Goal: Task Accomplishment & Management: Manage account settings

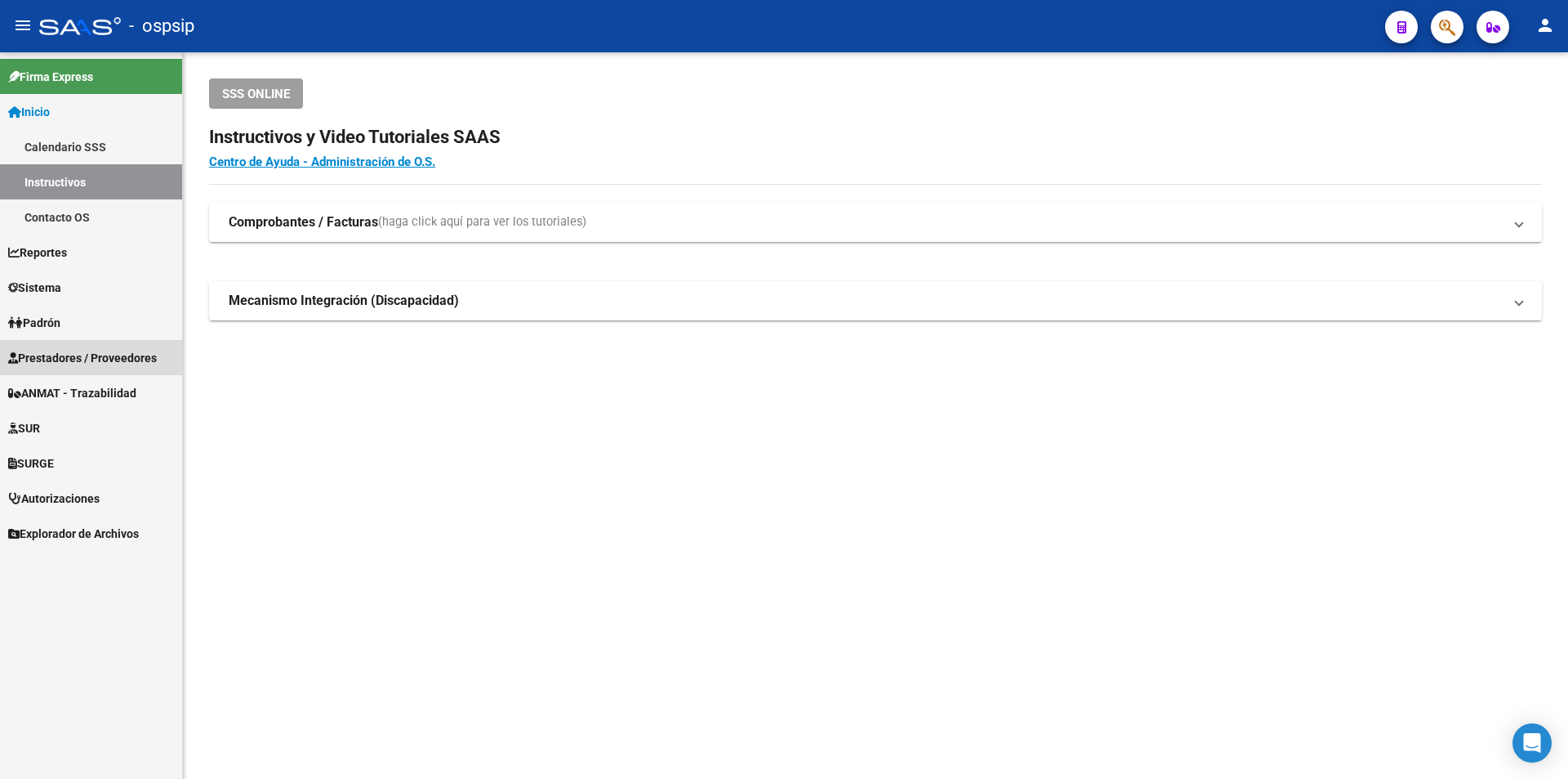
drag, startPoint x: 119, startPoint y: 348, endPoint x: 108, endPoint y: 377, distance: 31.0
click at [117, 350] on span "Prestadores / Proveedores" at bounding box center [82, 358] width 149 height 18
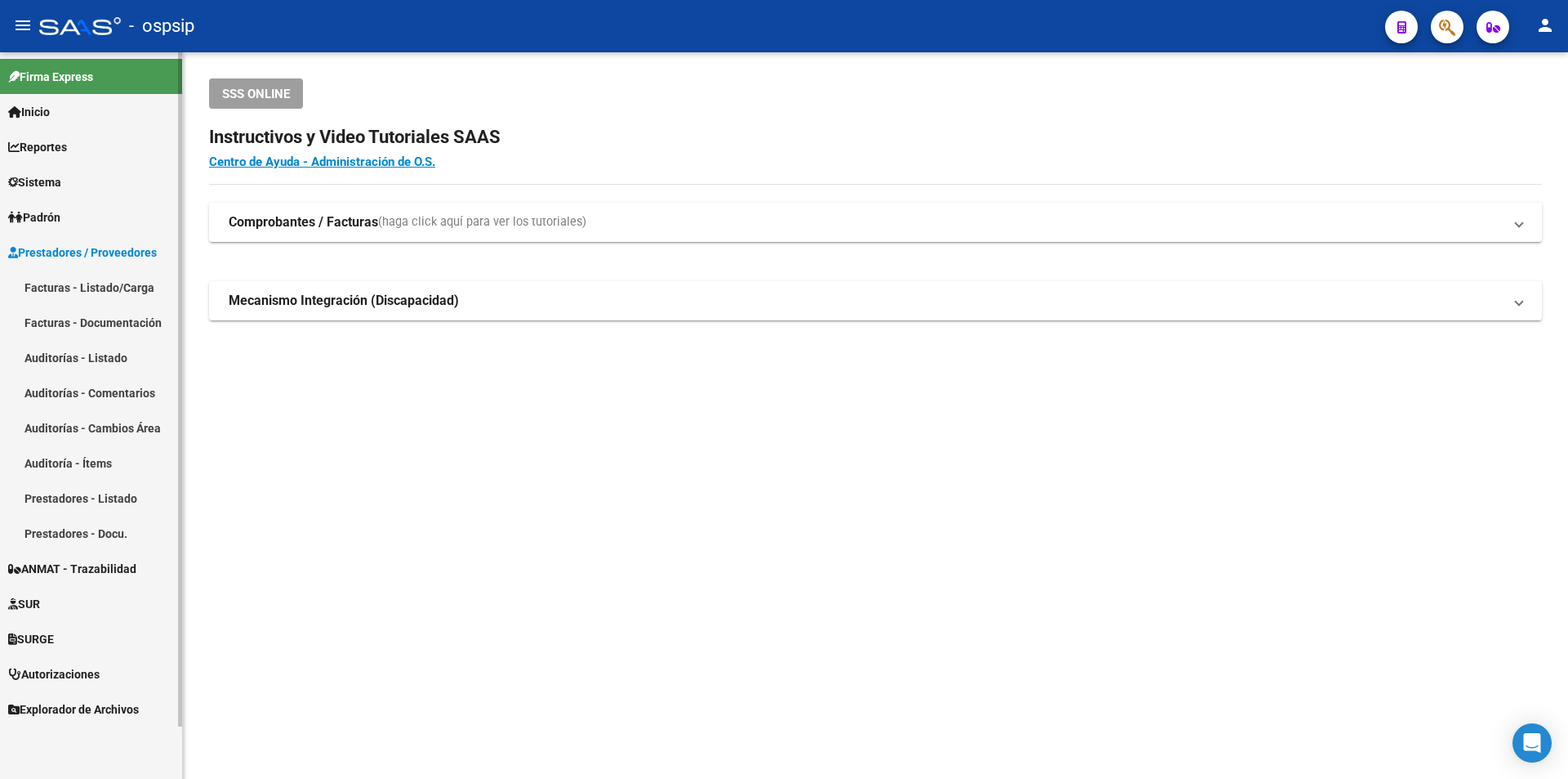
click at [113, 382] on mat-nav-list "Facturas - Listado/Carga Facturas - Documentación Auditorías - Listado Auditorí…" at bounding box center [91, 411] width 182 height 281
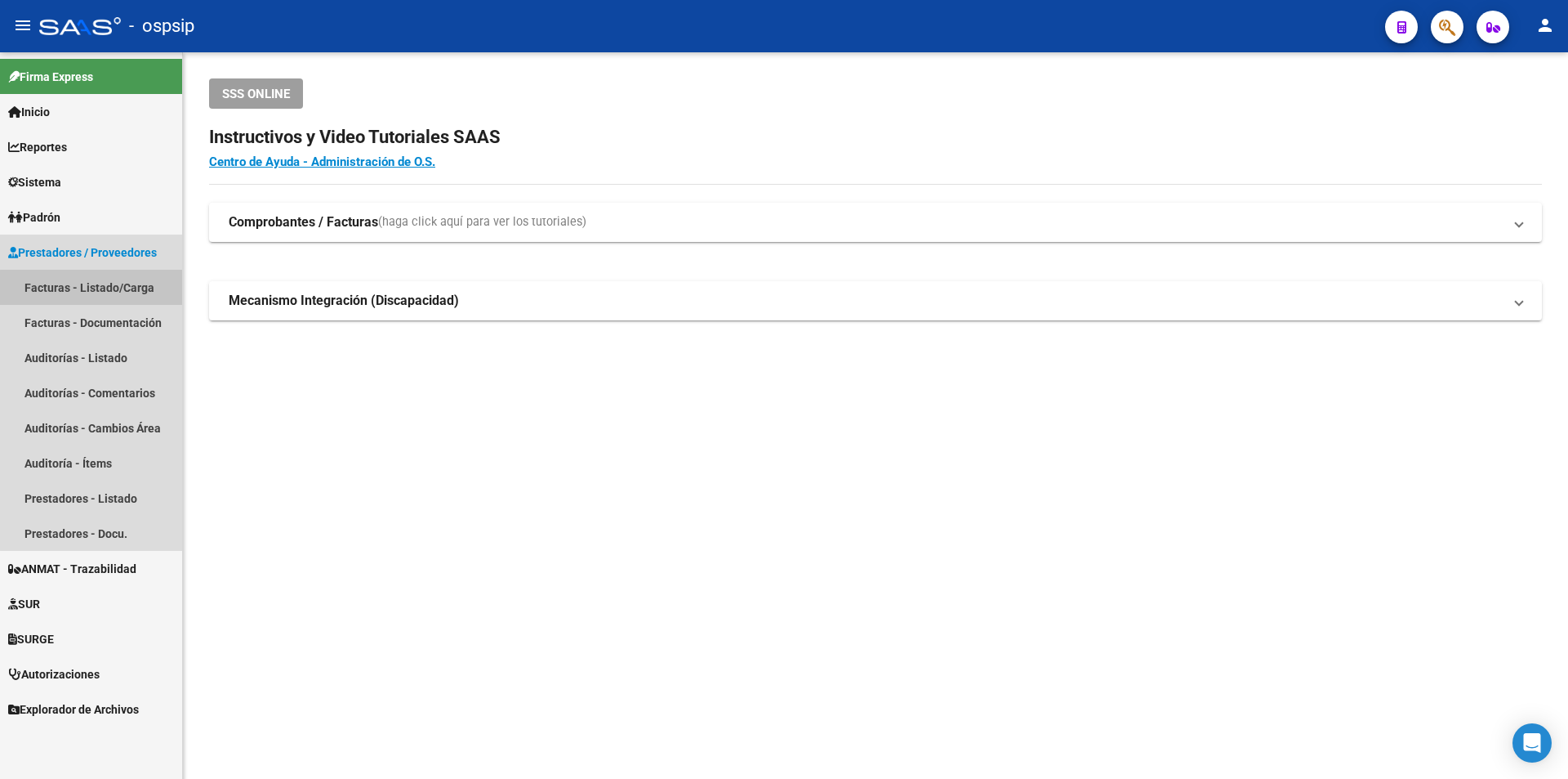
click at [120, 289] on link "Facturas - Listado/Carga" at bounding box center [91, 288] width 182 height 35
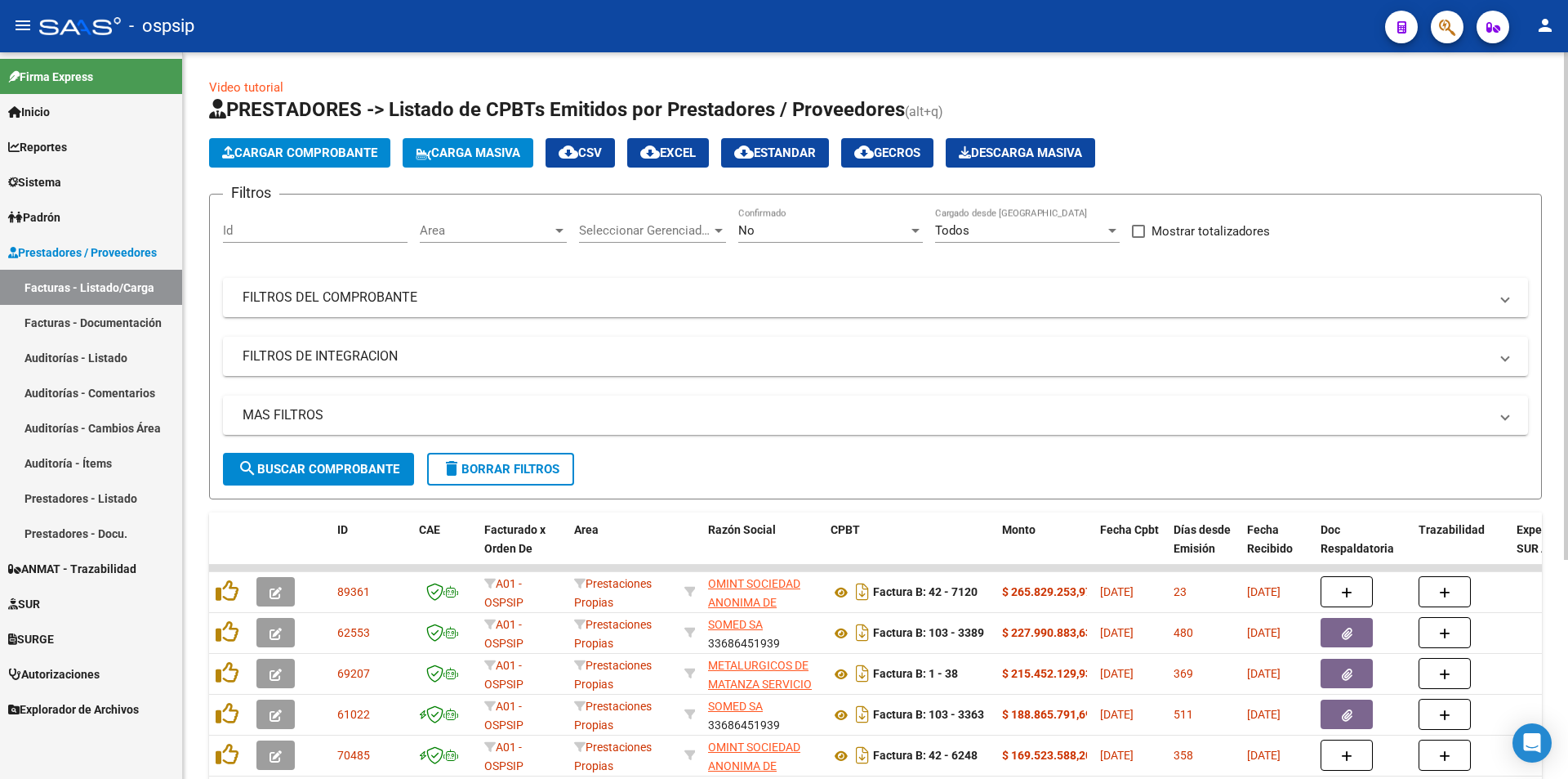
scroll to position [163, 0]
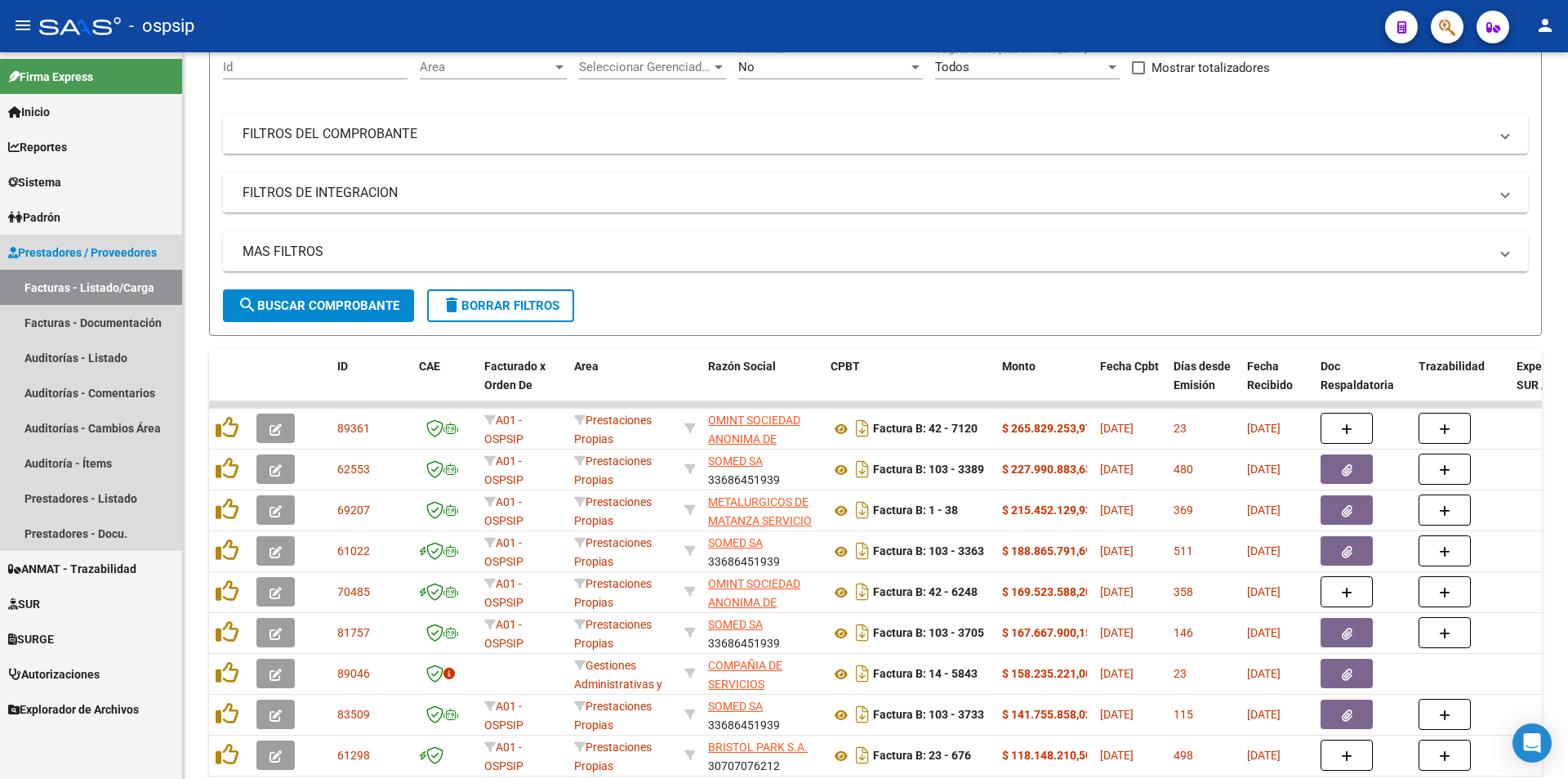
click at [108, 297] on link "Facturas - Listado/Carga" at bounding box center [91, 288] width 182 height 35
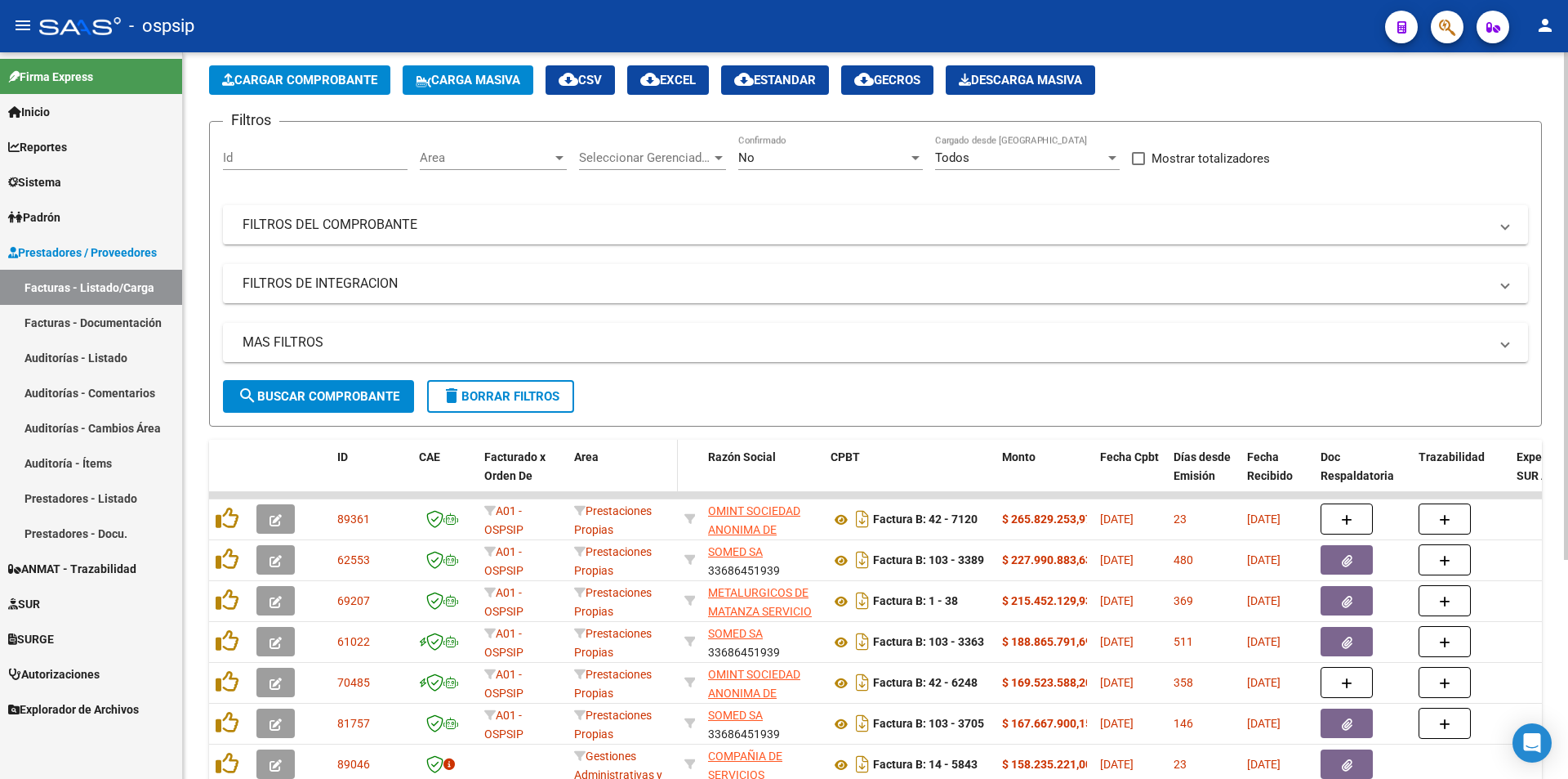
scroll to position [0, 0]
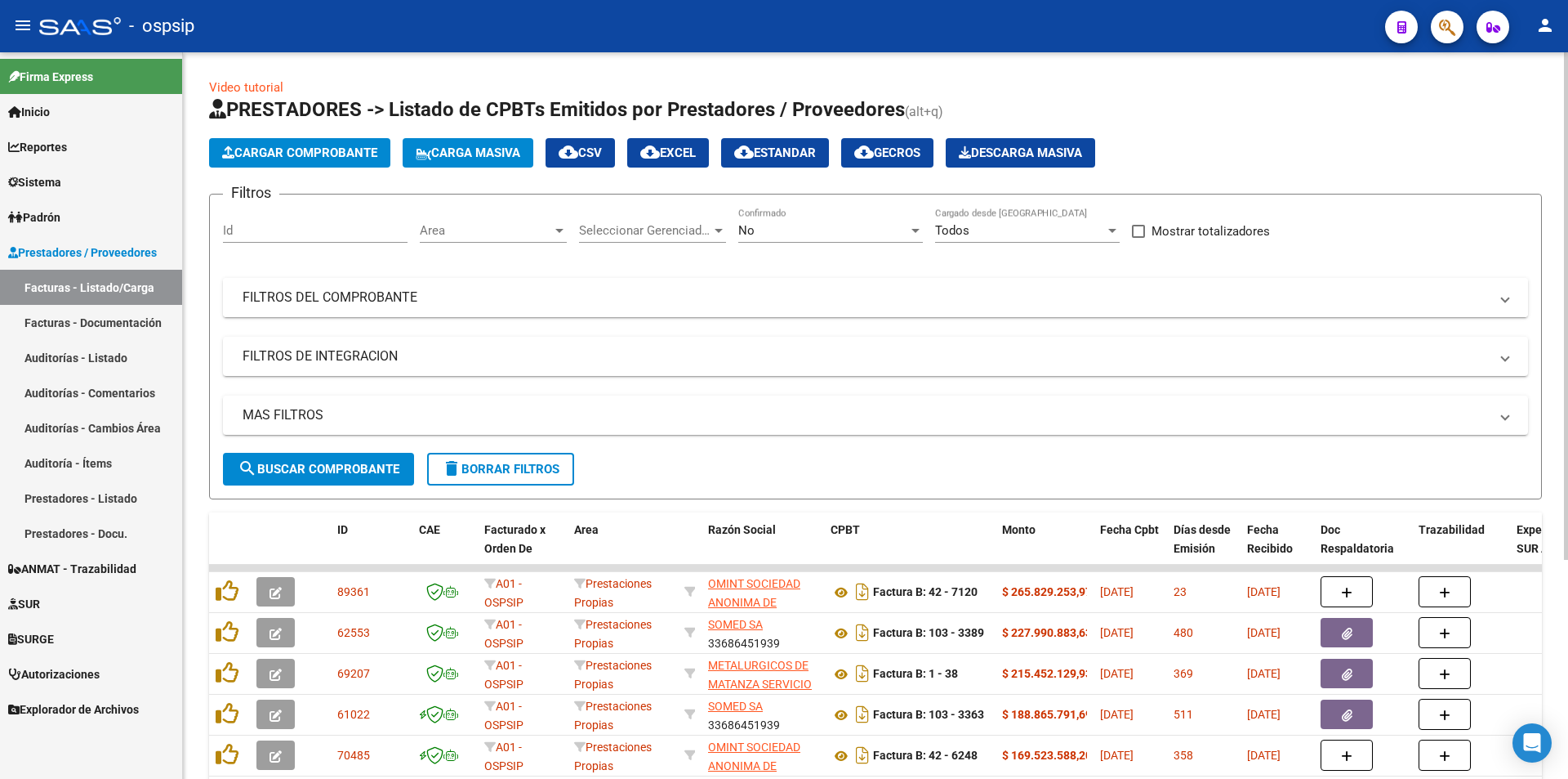
click at [427, 310] on mat-expansion-panel-header "FILTROS DEL COMPROBANTE" at bounding box center [875, 297] width 1305 height 40
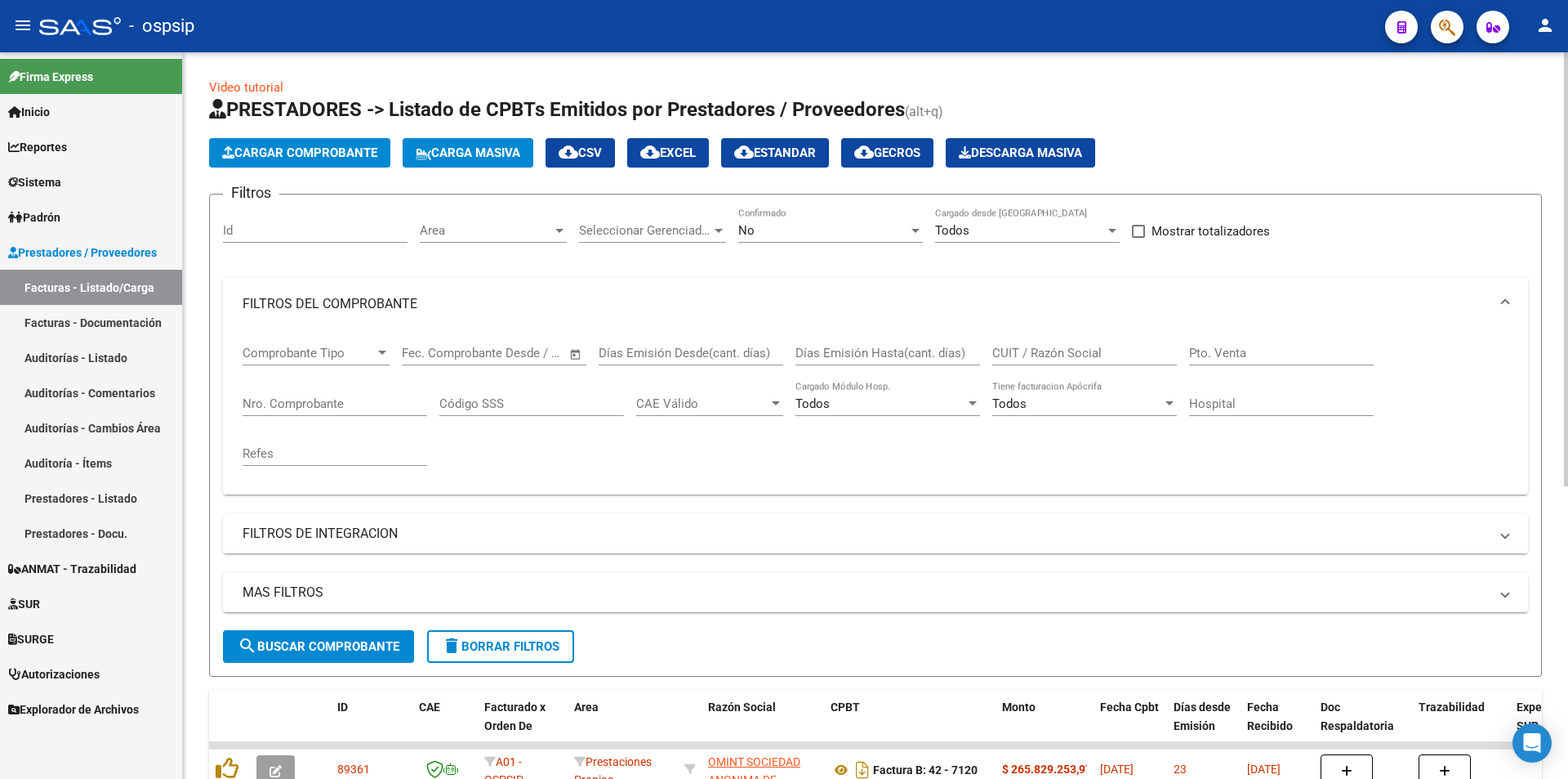
click at [427, 310] on mat-panel-title "FILTROS DEL COMPROBANTE" at bounding box center [865, 304] width 1246 height 18
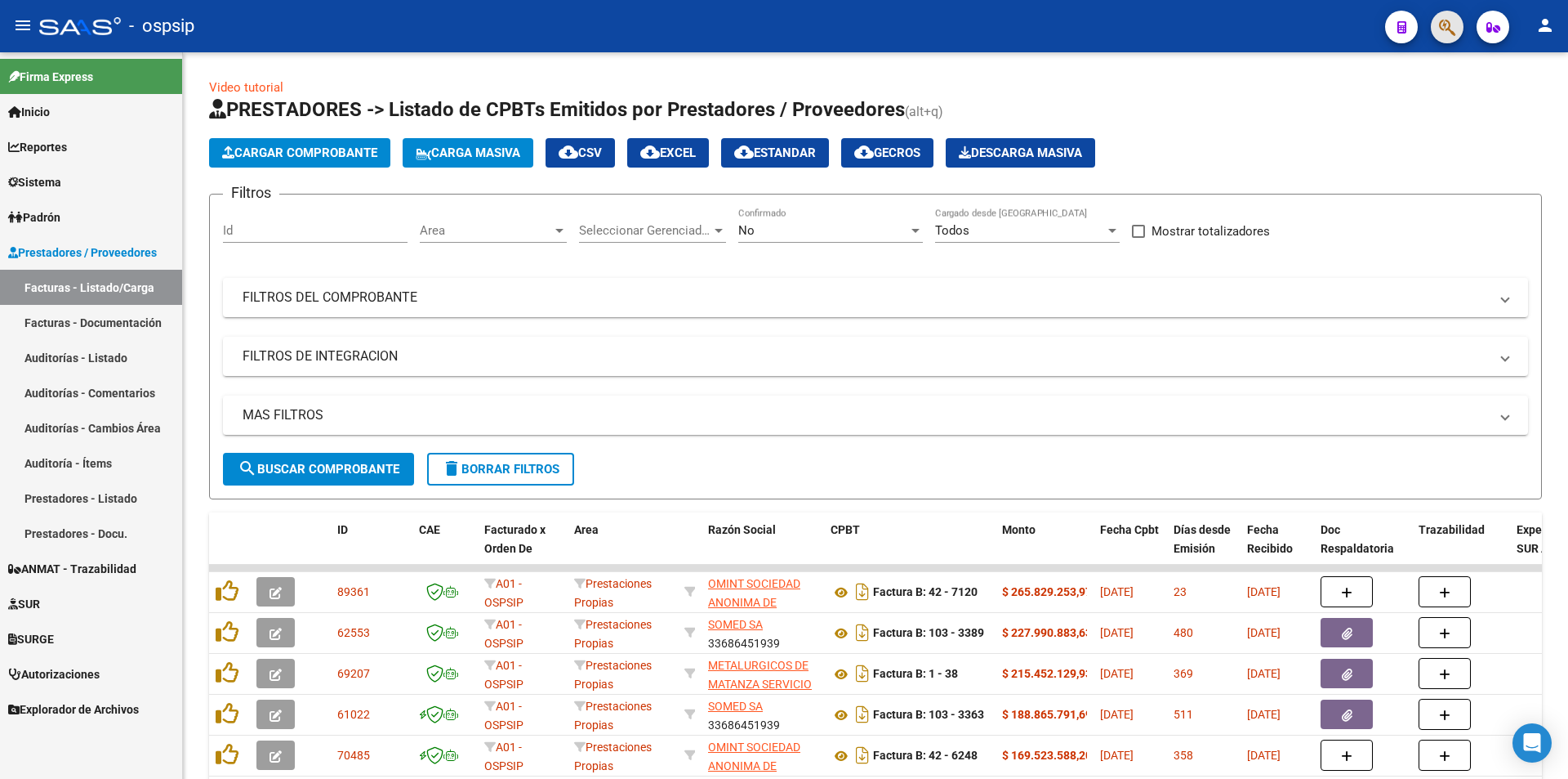
click at [1436, 19] on button "button" at bounding box center [1447, 27] width 33 height 33
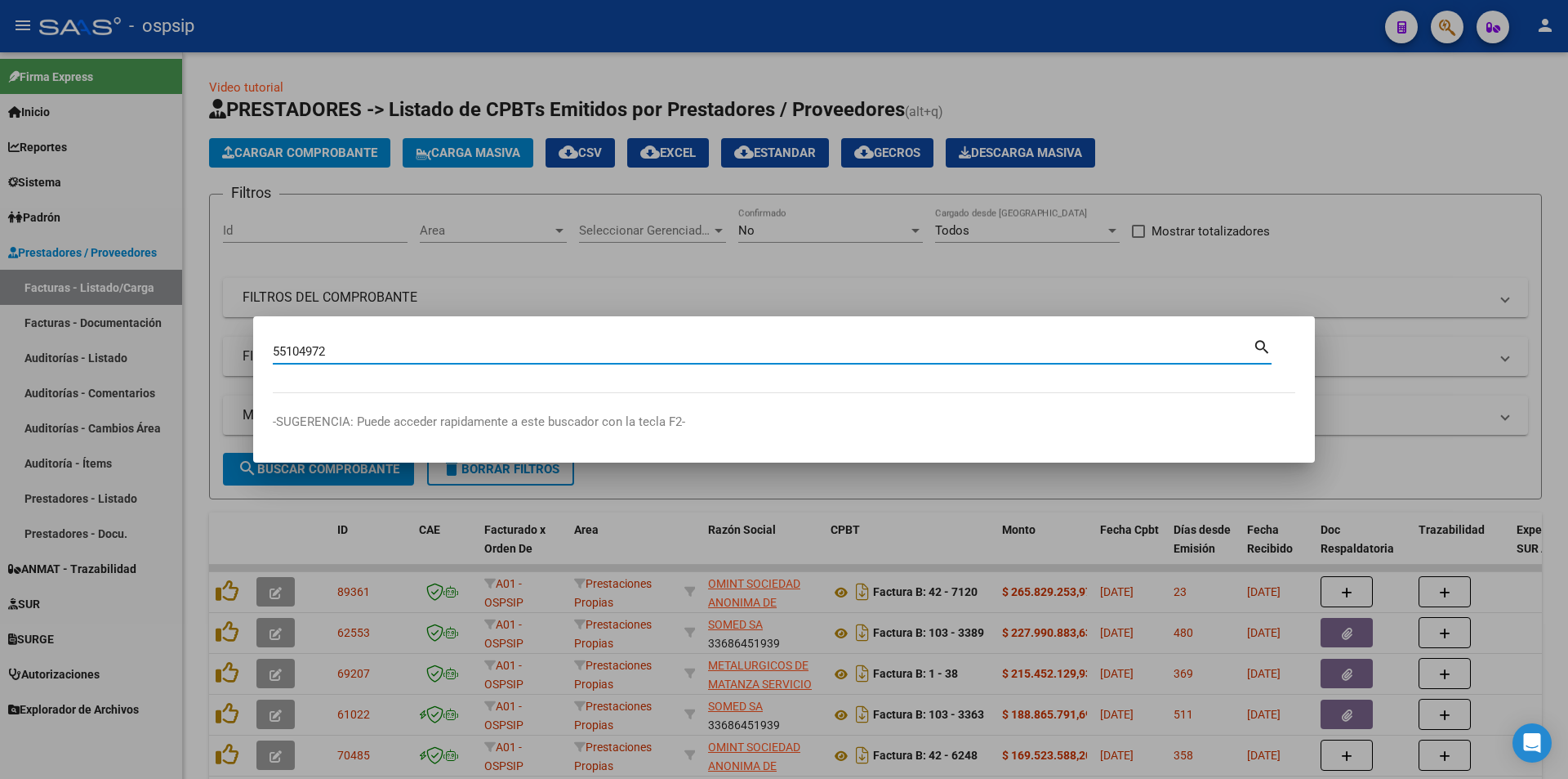
type input "55104972"
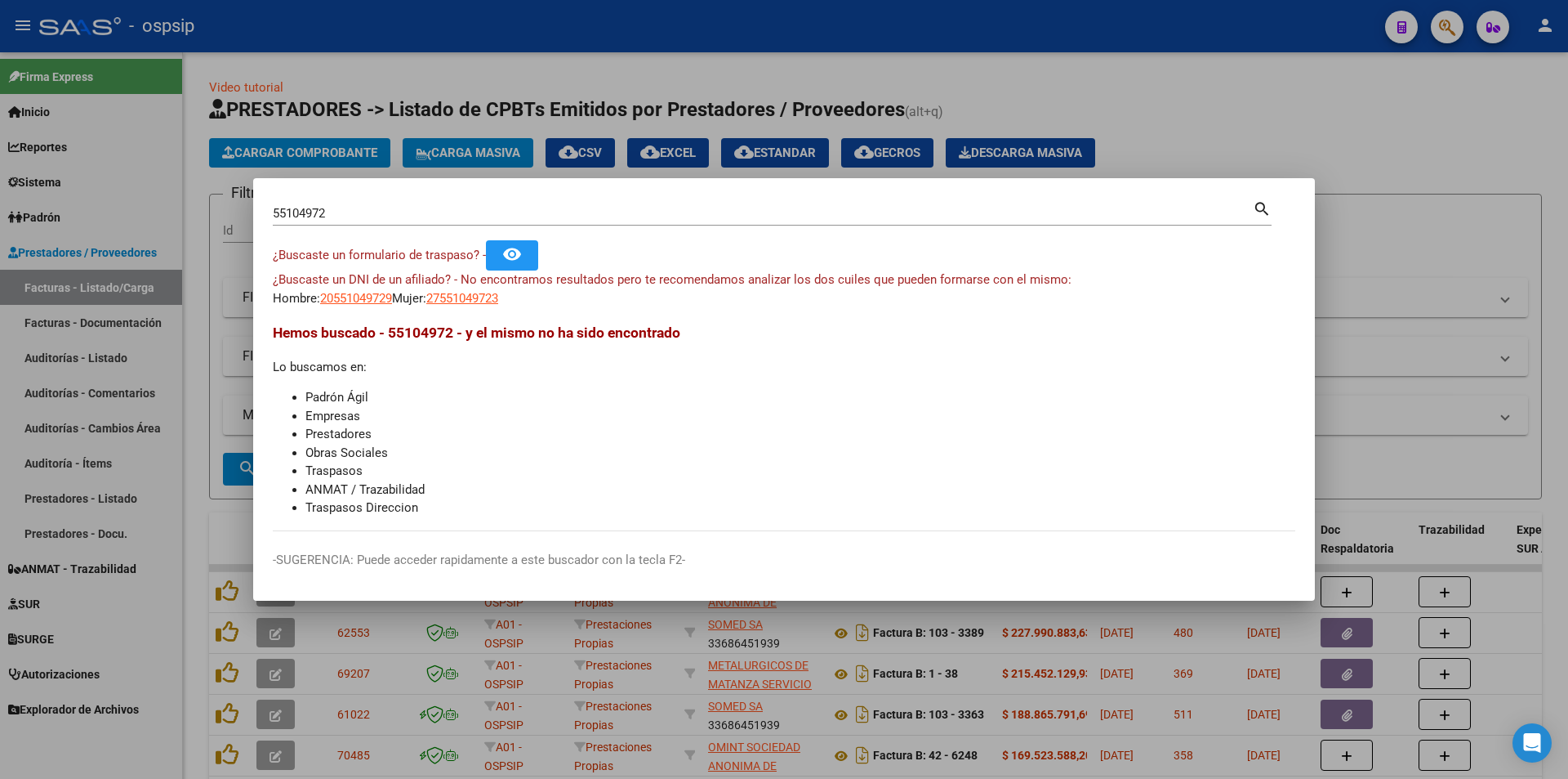
click at [429, 305] on div "¿Buscaste un DNI de un afiliado? - No encontramos resultados pero te recomendam…" at bounding box center [784, 289] width 1022 height 37
click at [460, 297] on span "27551049723" at bounding box center [462, 298] width 71 height 14
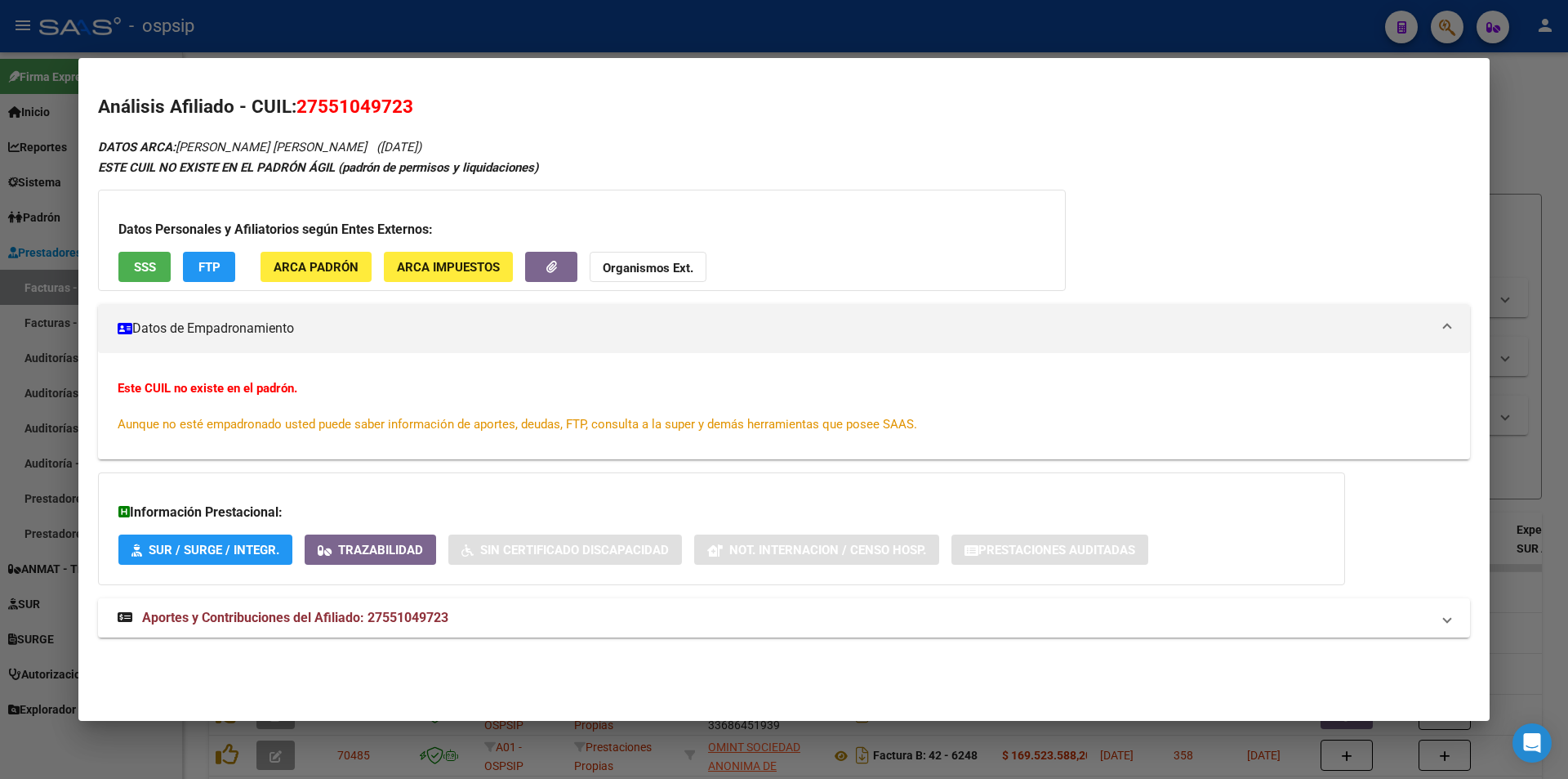
click at [658, 280] on button "Organismos Ext." at bounding box center [647, 267] width 117 height 30
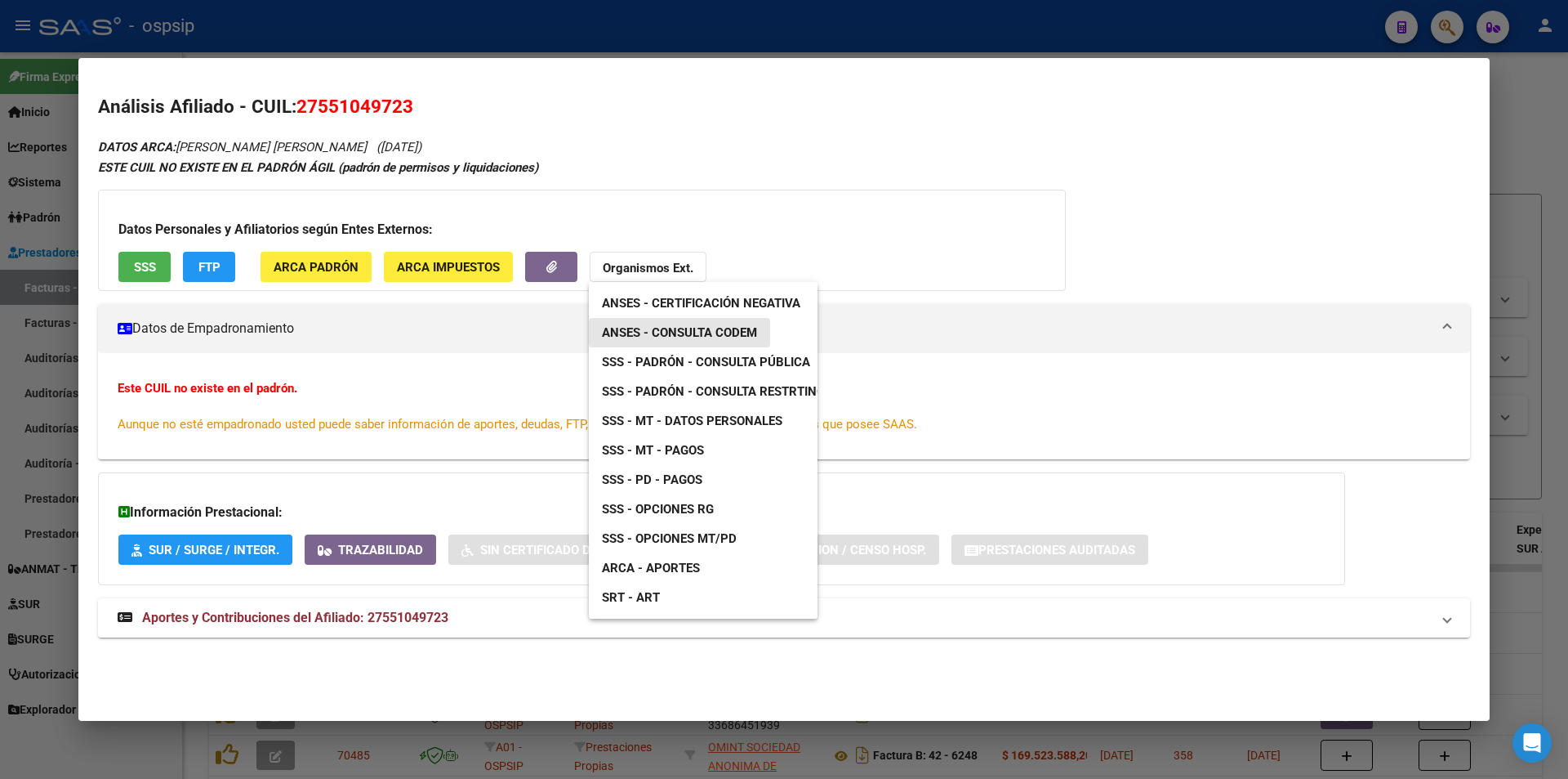
click at [672, 337] on span "ANSES - Consulta CODEM" at bounding box center [679, 332] width 156 height 14
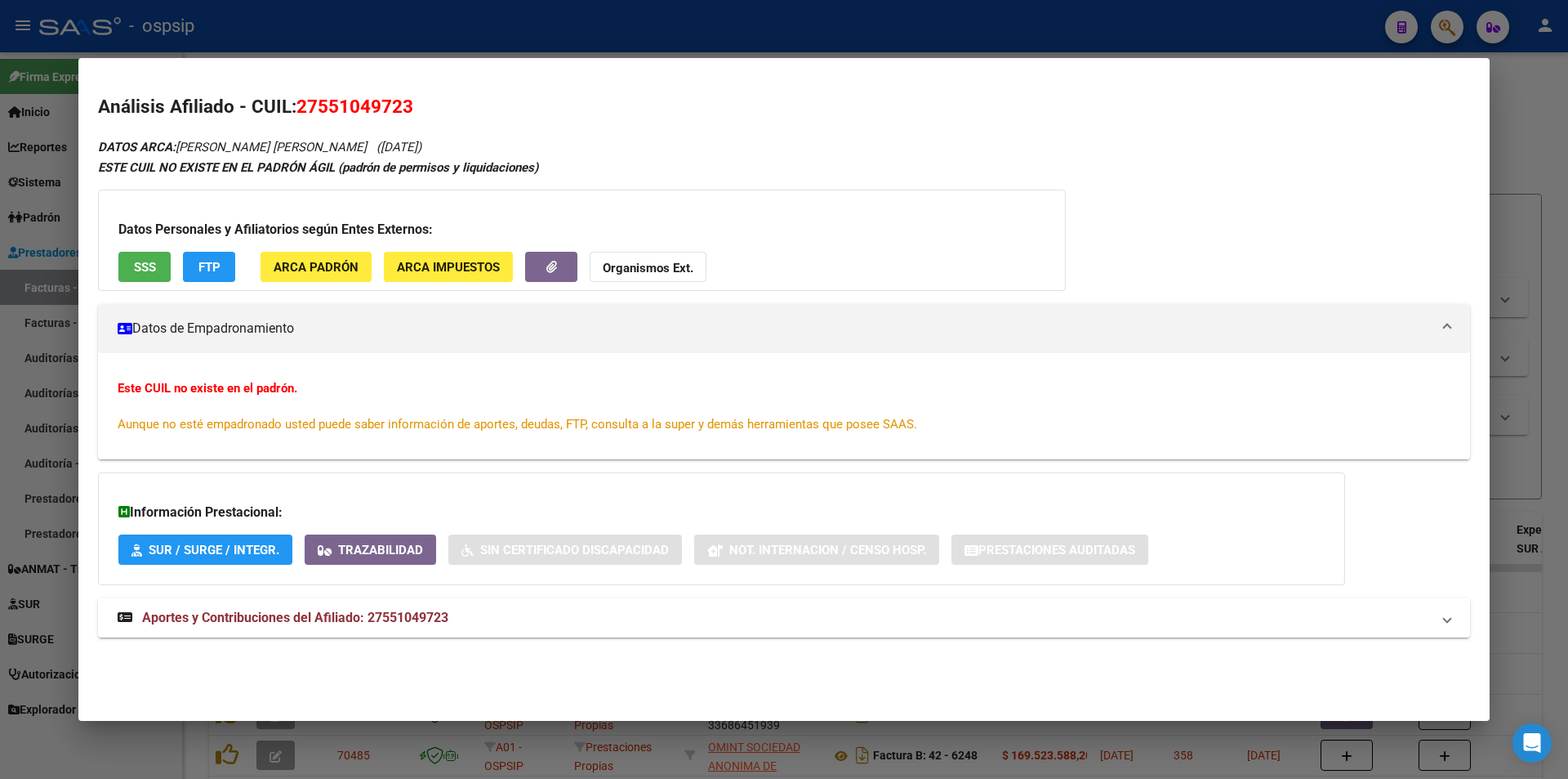
click at [55, 93] on div at bounding box center [784, 390] width 1568 height 779
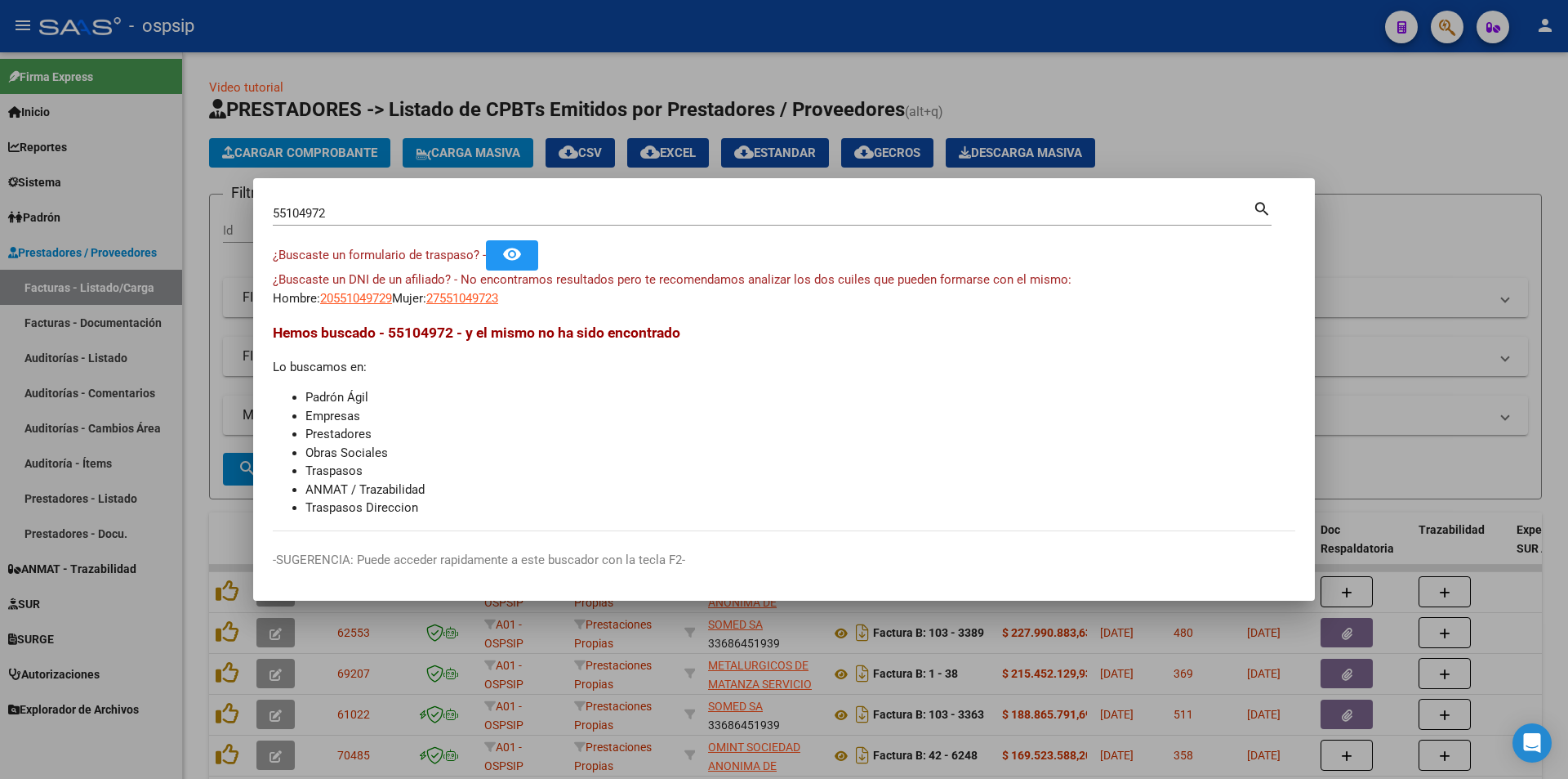
drag, startPoint x: 1197, startPoint y: 103, endPoint x: 1357, endPoint y: 53, distance: 167.6
click at [1199, 101] on div at bounding box center [784, 390] width 1568 height 779
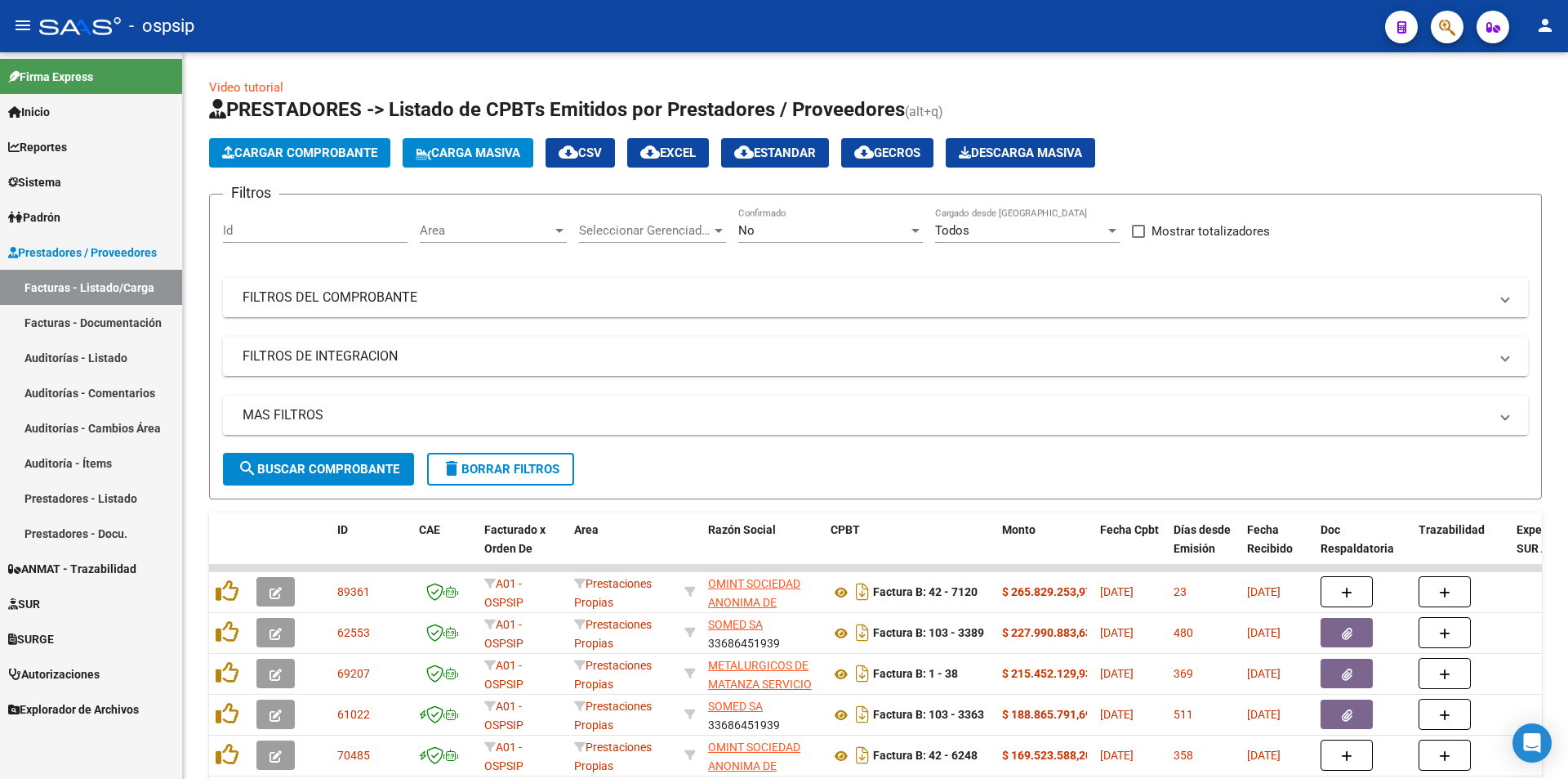
click at [1439, 31] on icon "button" at bounding box center [1446, 27] width 16 height 19
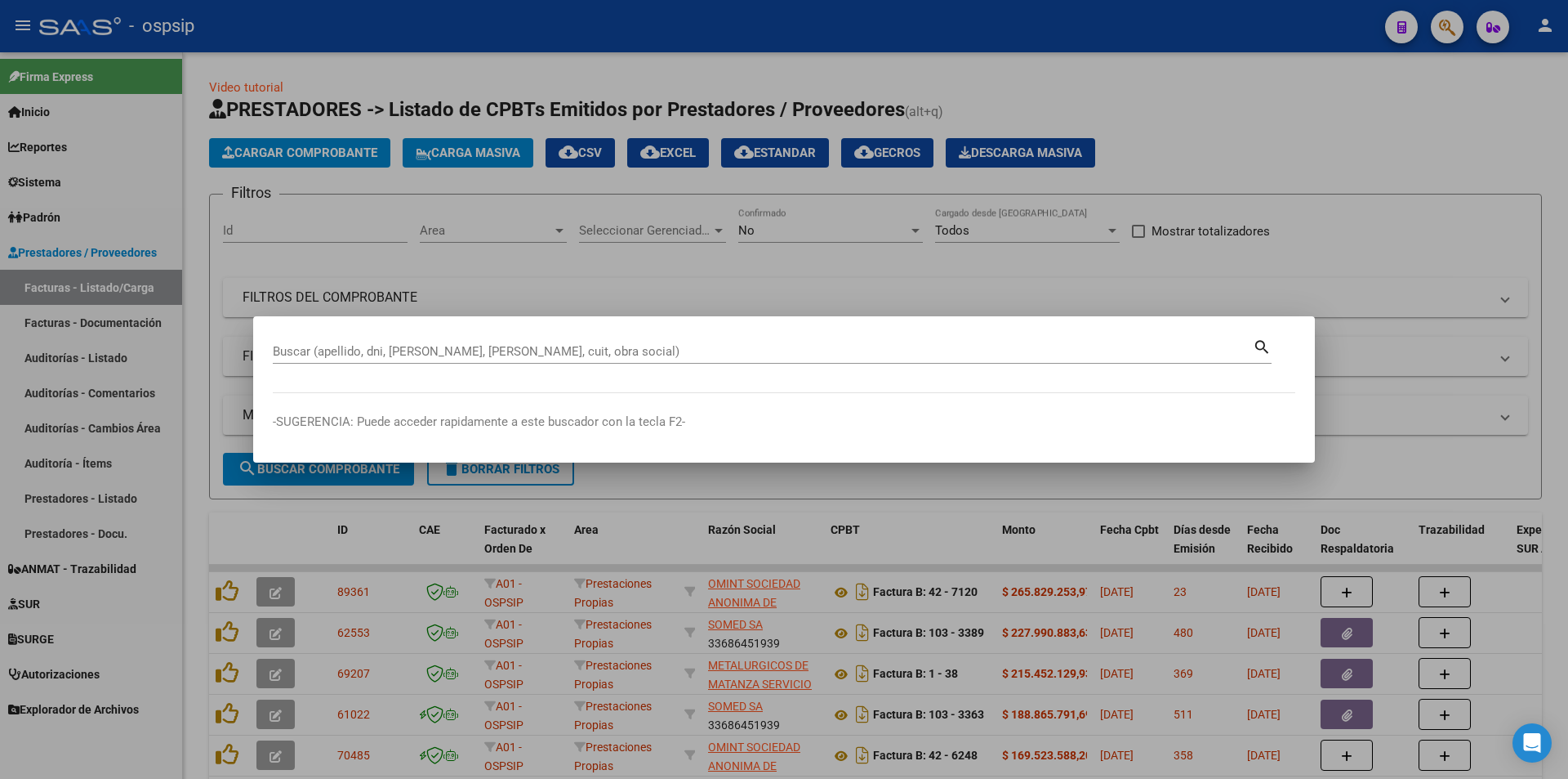
drag, startPoint x: 503, startPoint y: 364, endPoint x: 504, endPoint y: 355, distance: 9.1
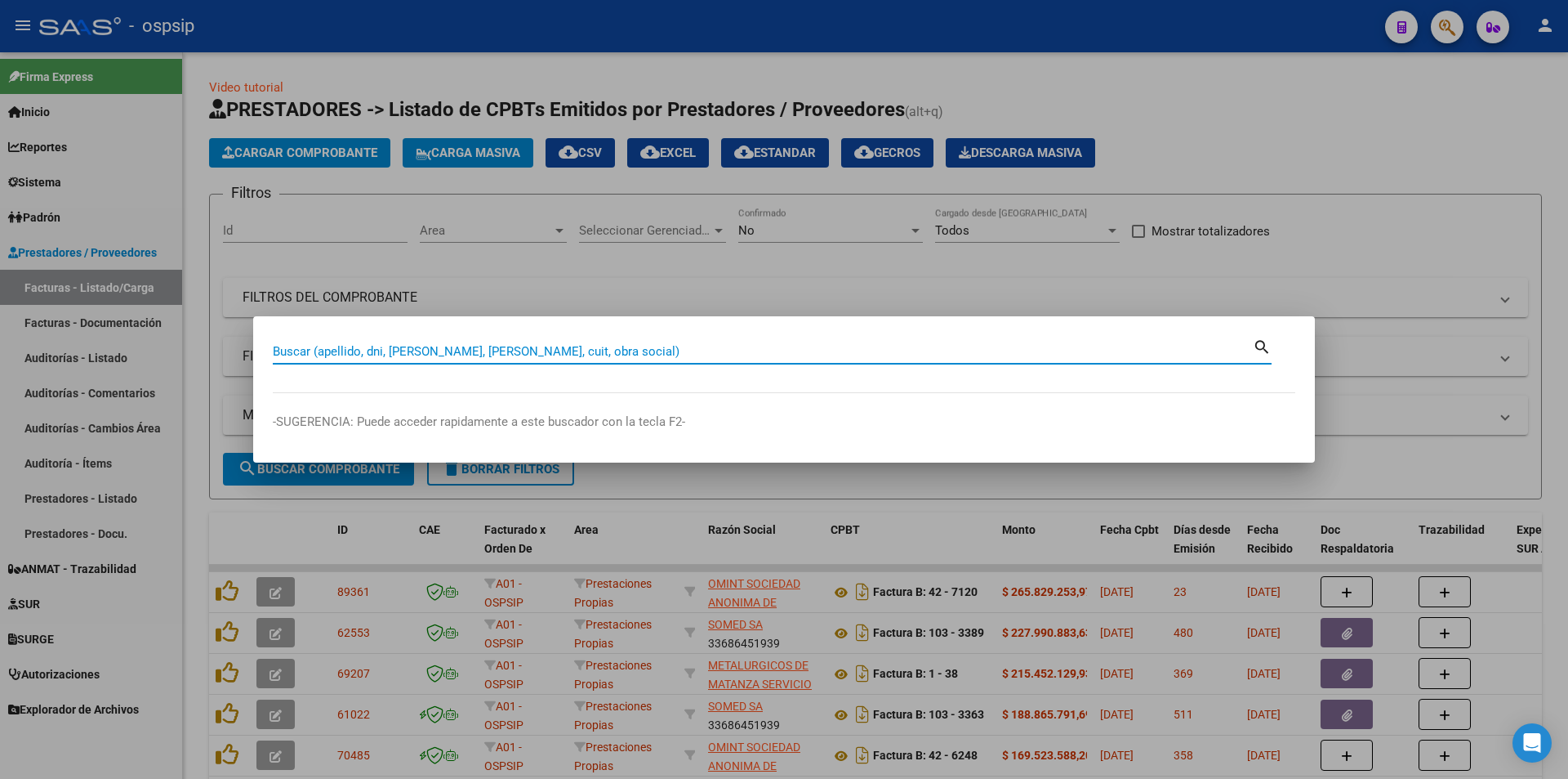
paste input "59296997"
type input "59296997"
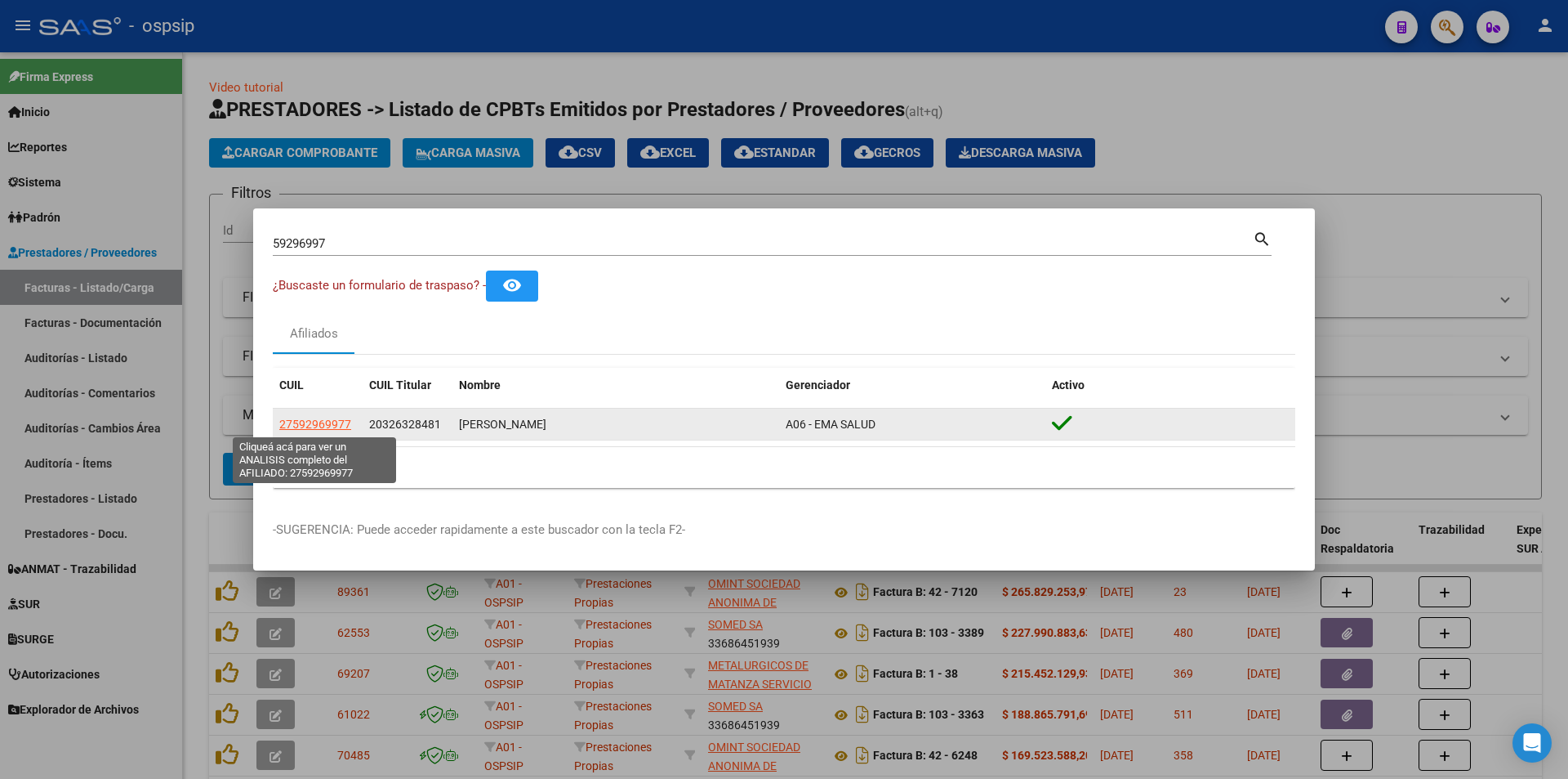
click at [306, 428] on span "27592969977" at bounding box center [314, 424] width 71 height 13
type textarea "27592969977"
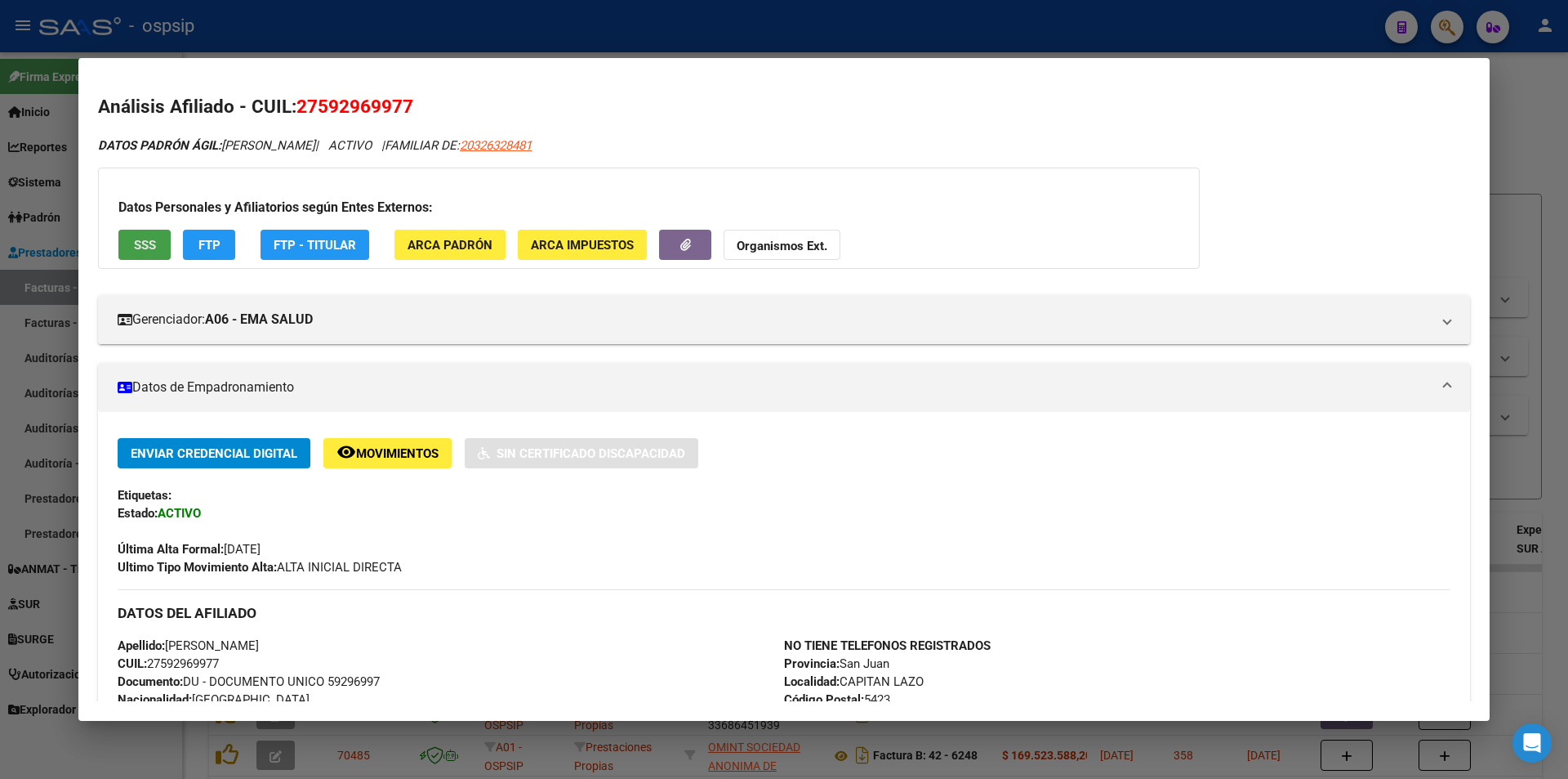
click at [158, 259] on button "SSS" at bounding box center [145, 245] width 52 height 30
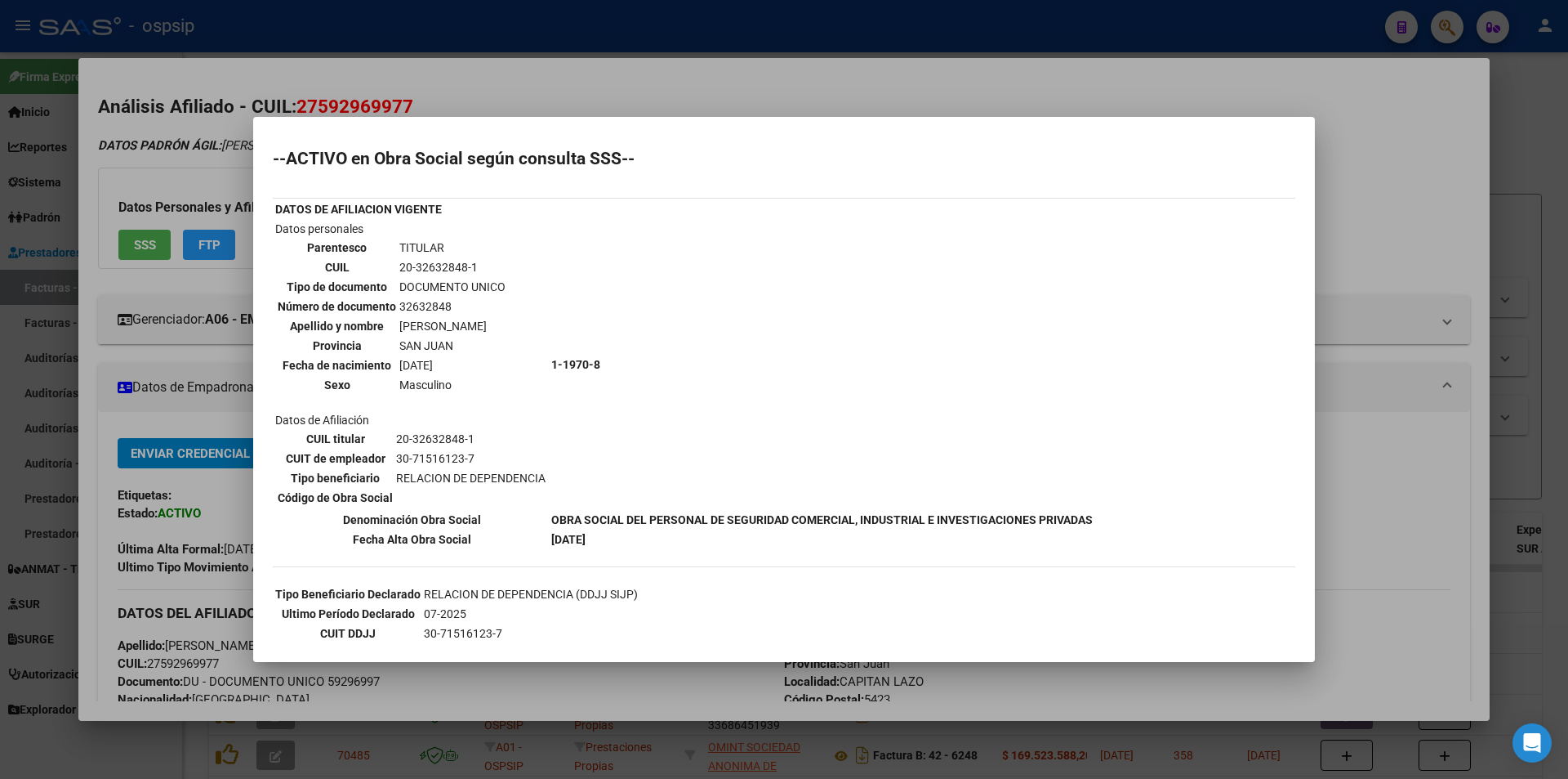
click at [74, 301] on div at bounding box center [784, 390] width 1568 height 779
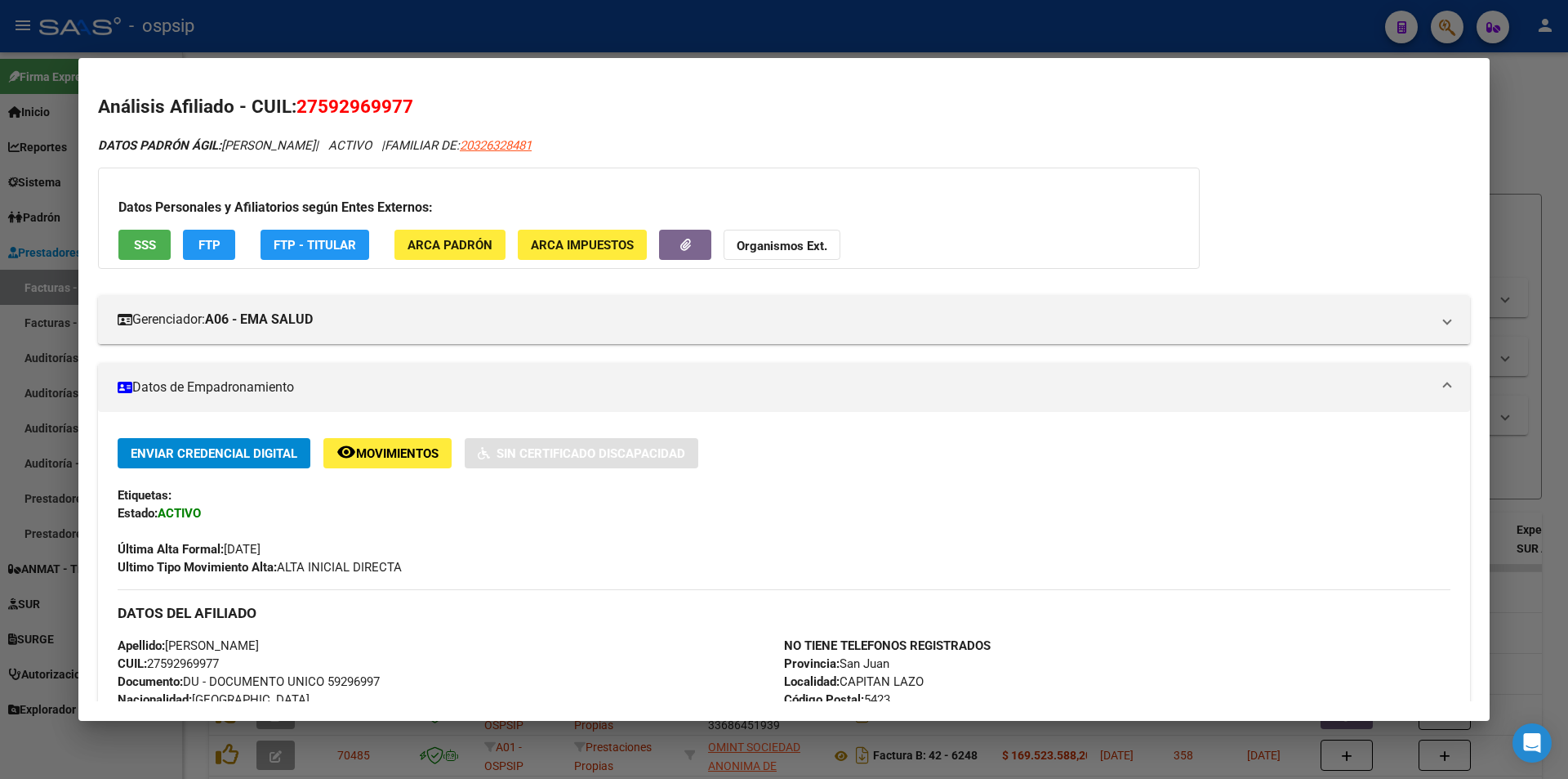
click at [26, 323] on div at bounding box center [784, 390] width 1568 height 779
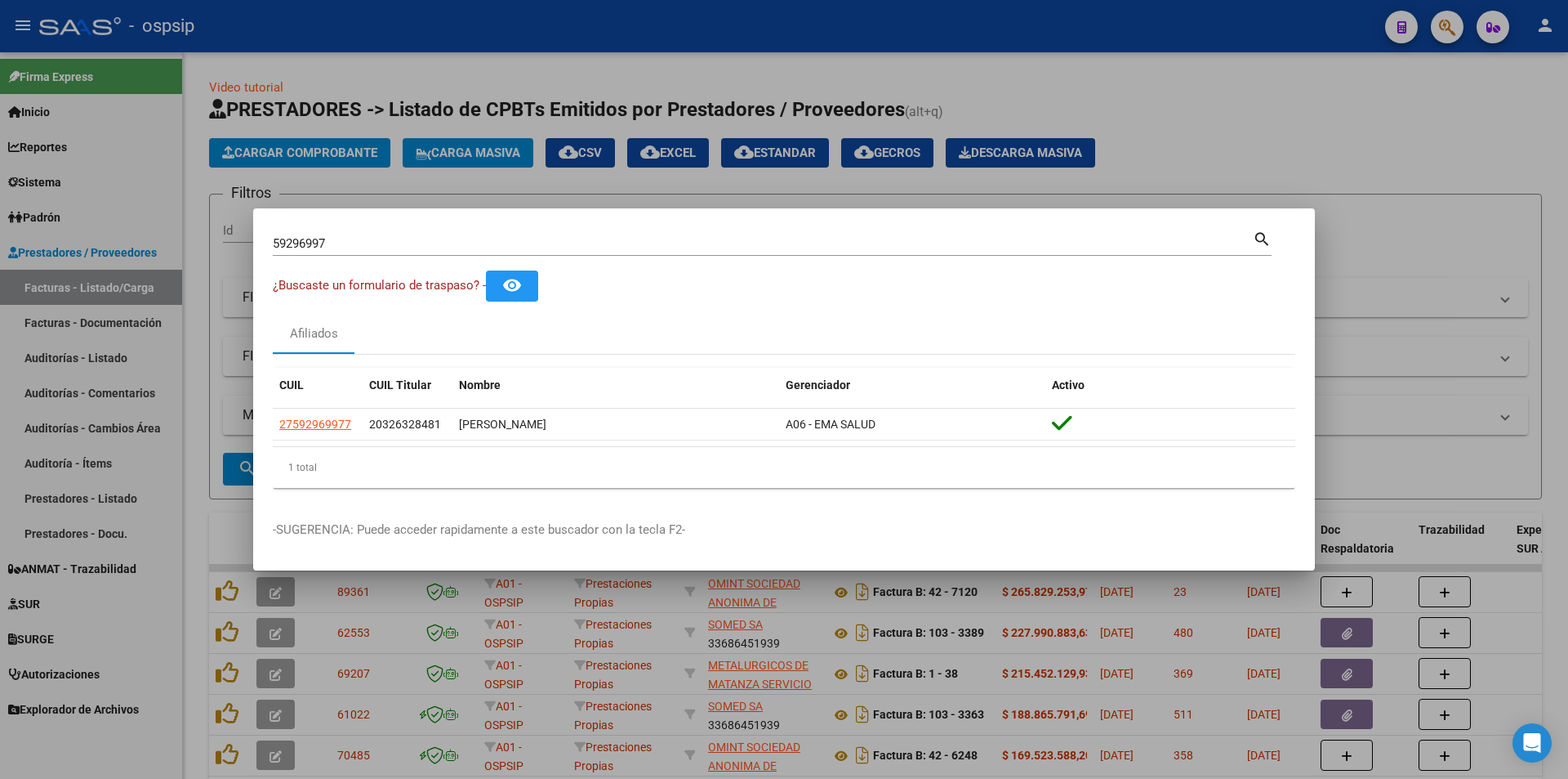
click at [416, 130] on div at bounding box center [784, 390] width 1568 height 779
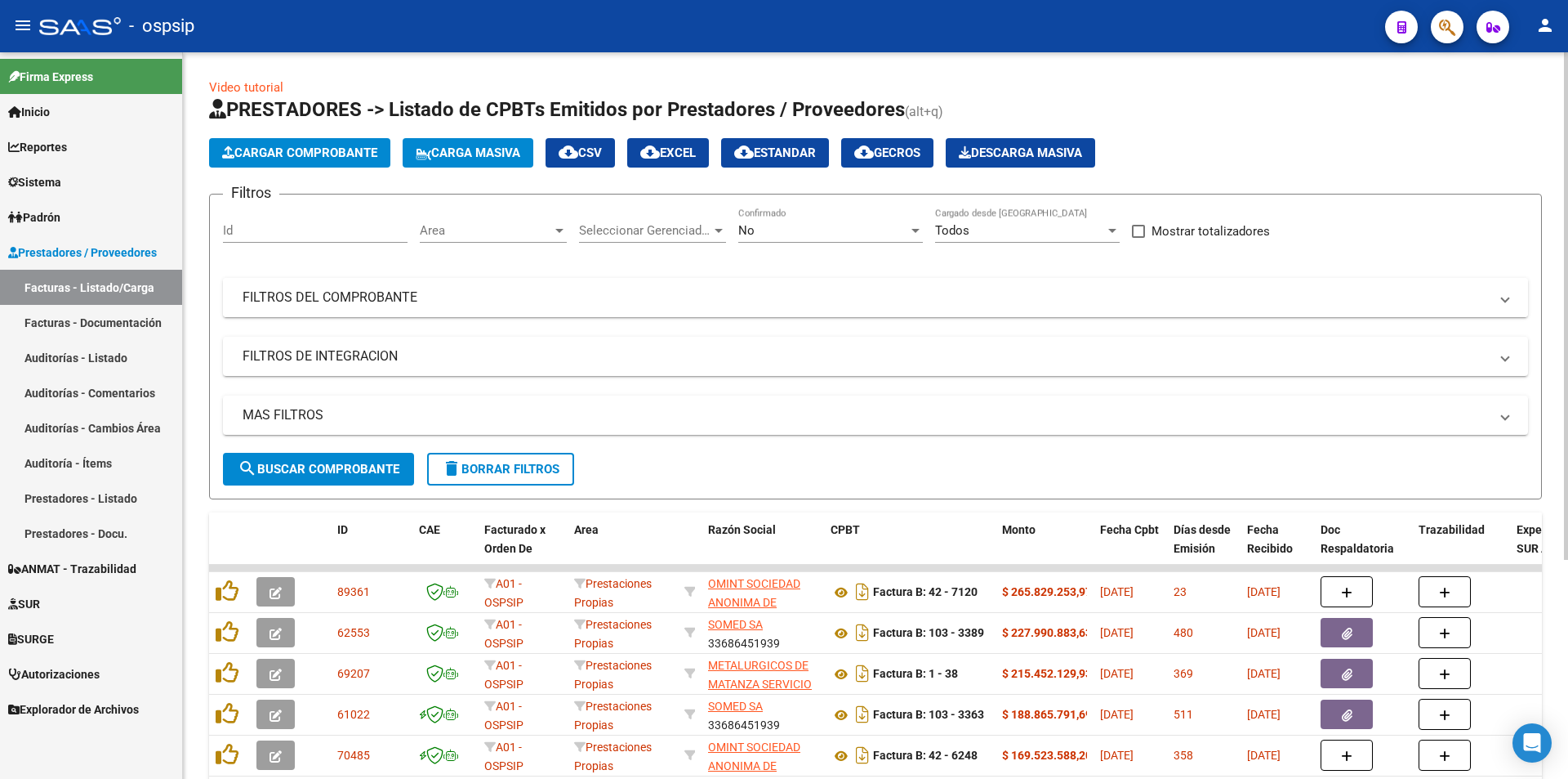
click at [374, 309] on mat-expansion-panel-header "FILTROS DEL COMPROBANTE" at bounding box center [875, 297] width 1305 height 40
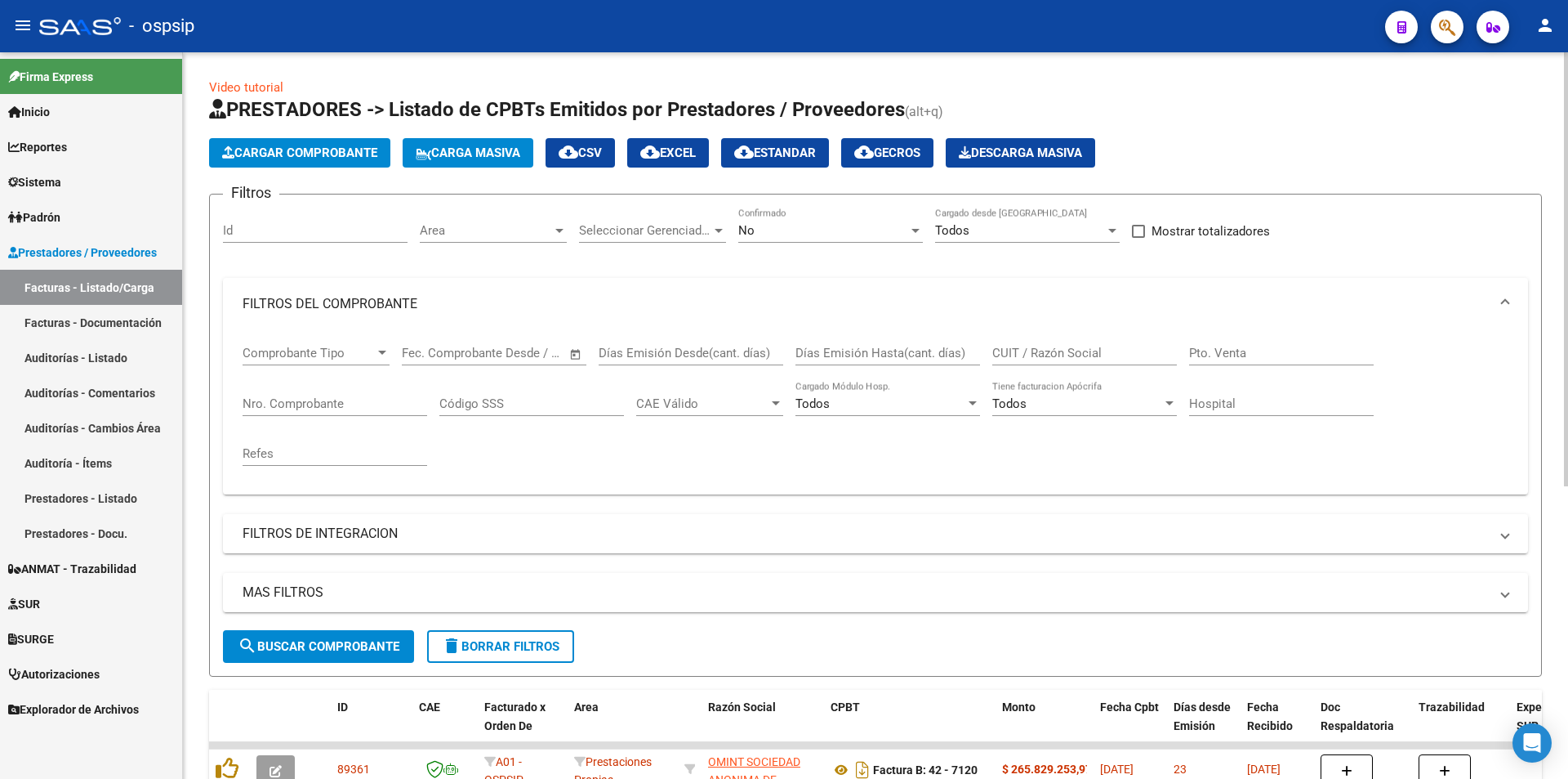
click at [339, 415] on div "Nro. Comprobante" at bounding box center [334, 399] width 184 height 35
click at [339, 401] on input "Nro. Comprobante" at bounding box center [334, 403] width 184 height 14
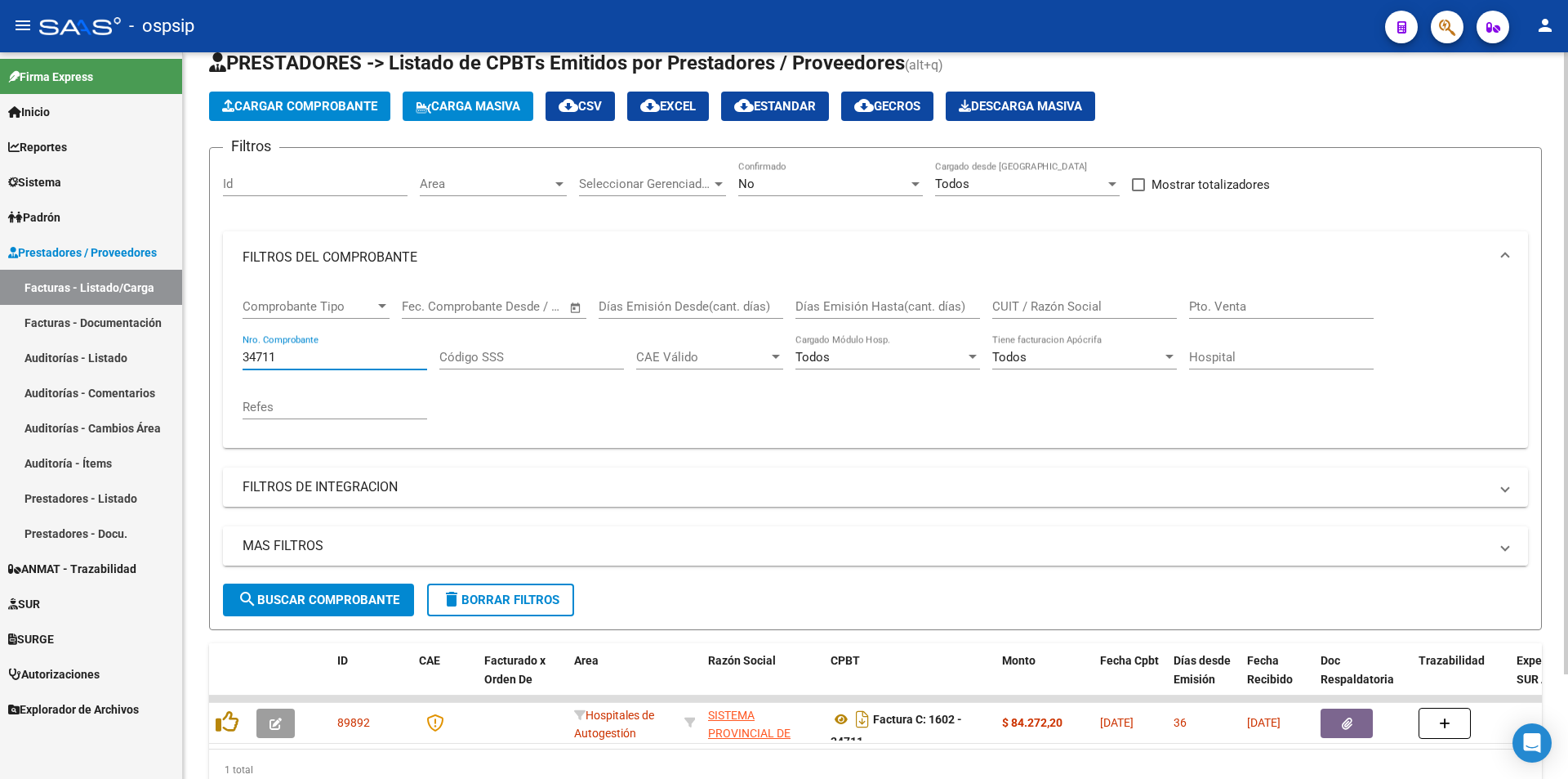
scroll to position [123, 0]
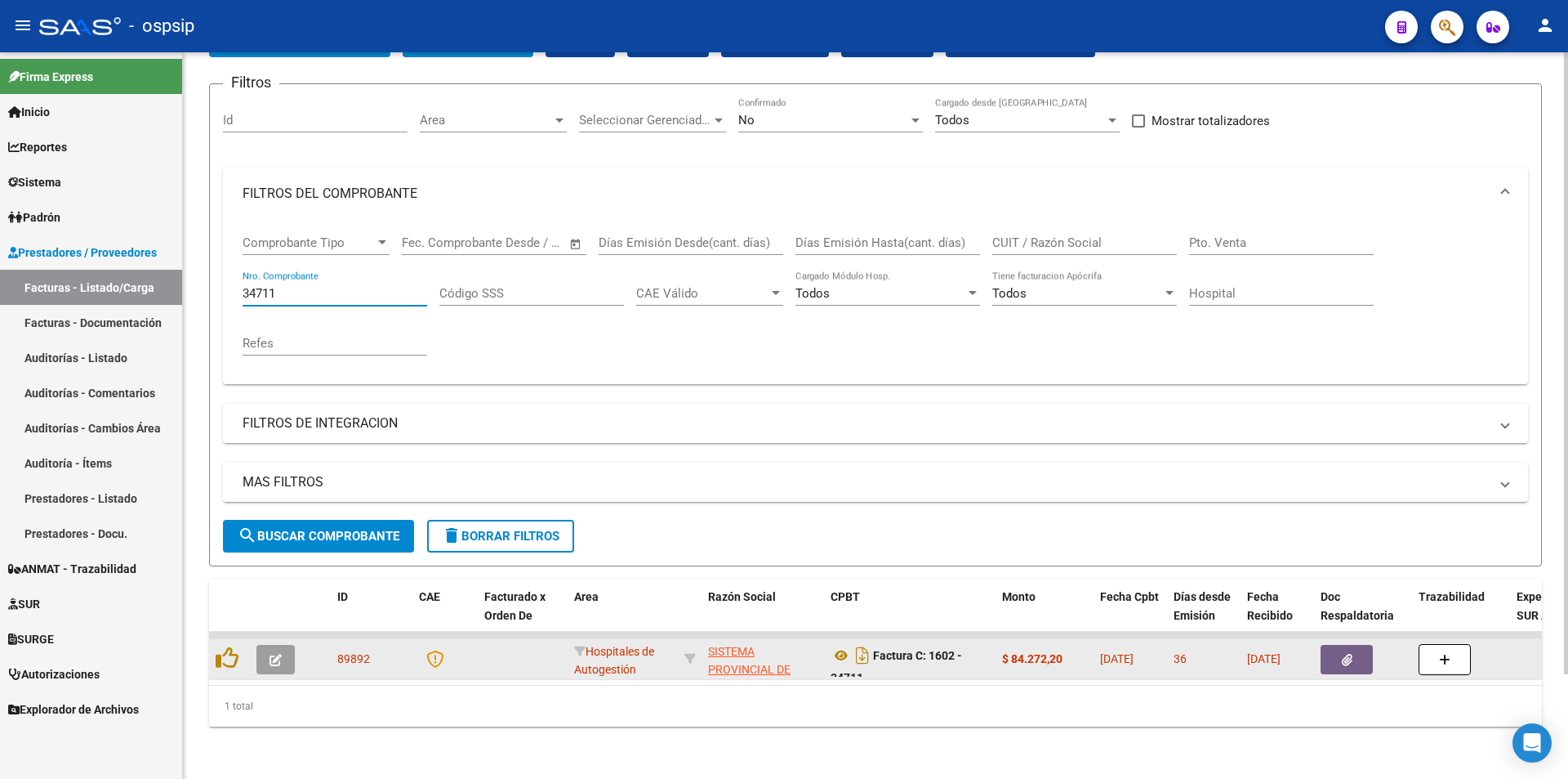
type input "34711"
click at [1328, 647] on button "button" at bounding box center [1346, 659] width 52 height 29
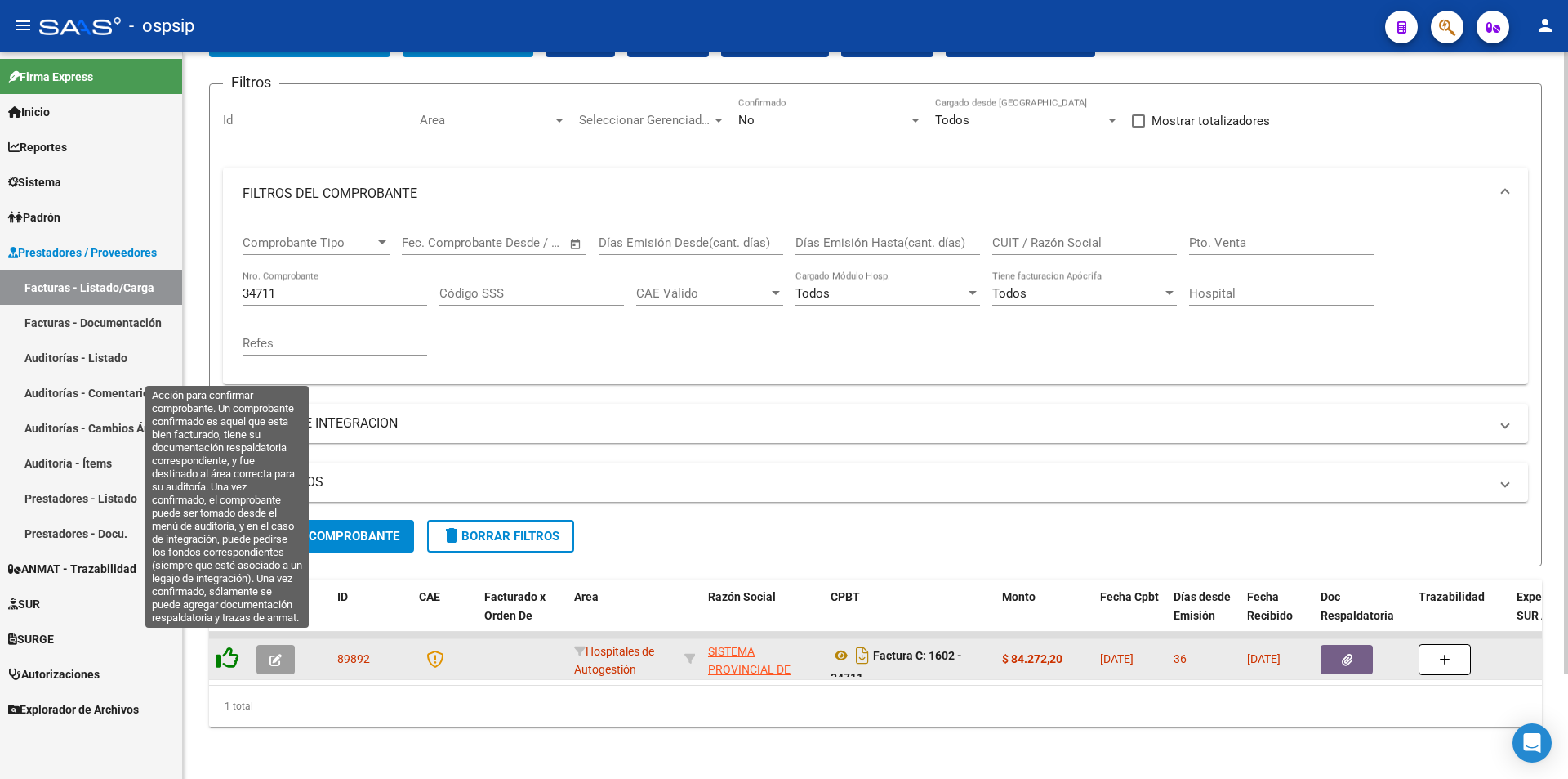
click at [235, 649] on icon at bounding box center [226, 657] width 23 height 23
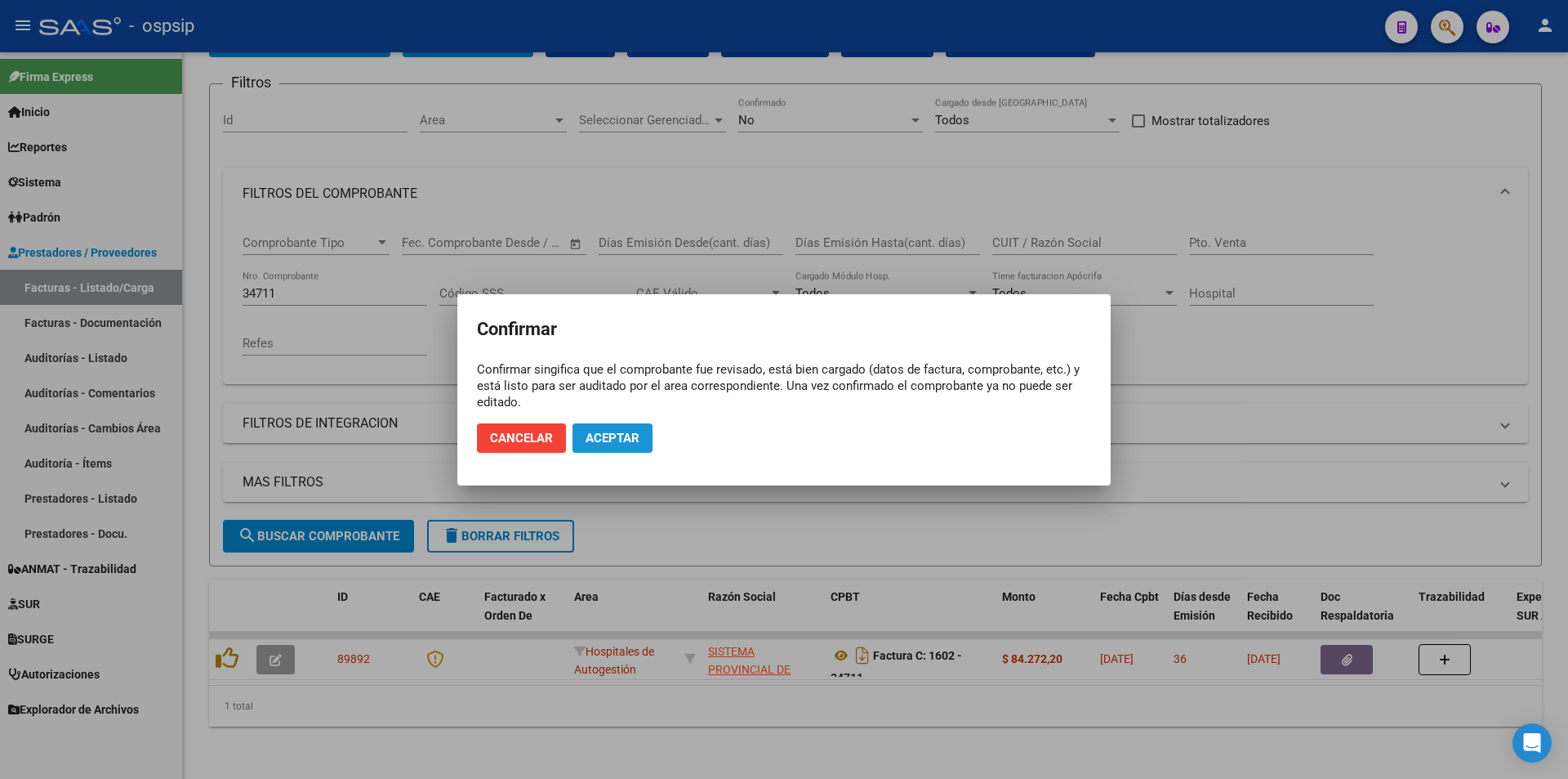
click at [611, 432] on span "Aceptar" at bounding box center [612, 437] width 54 height 14
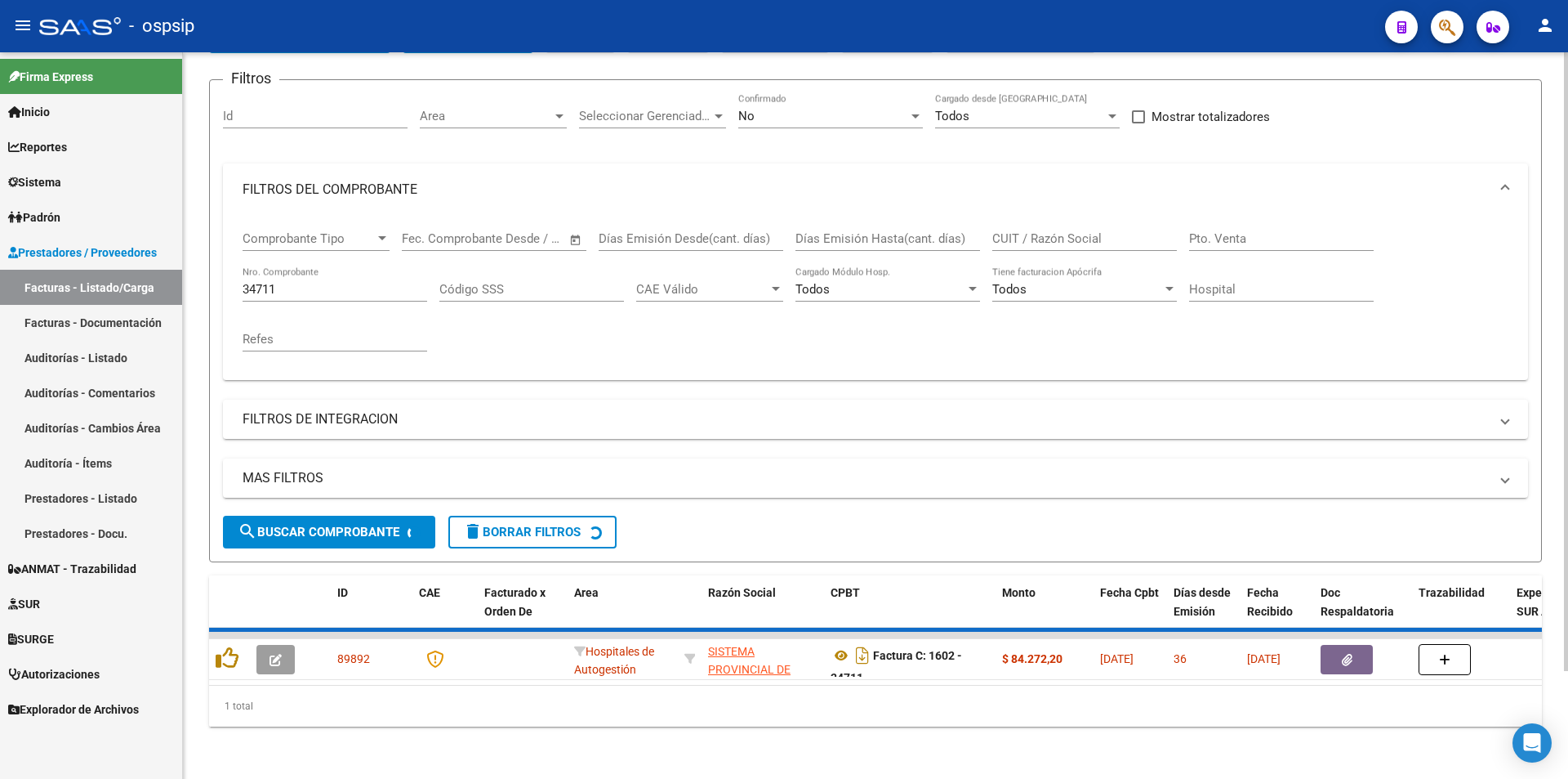
scroll to position [98, 0]
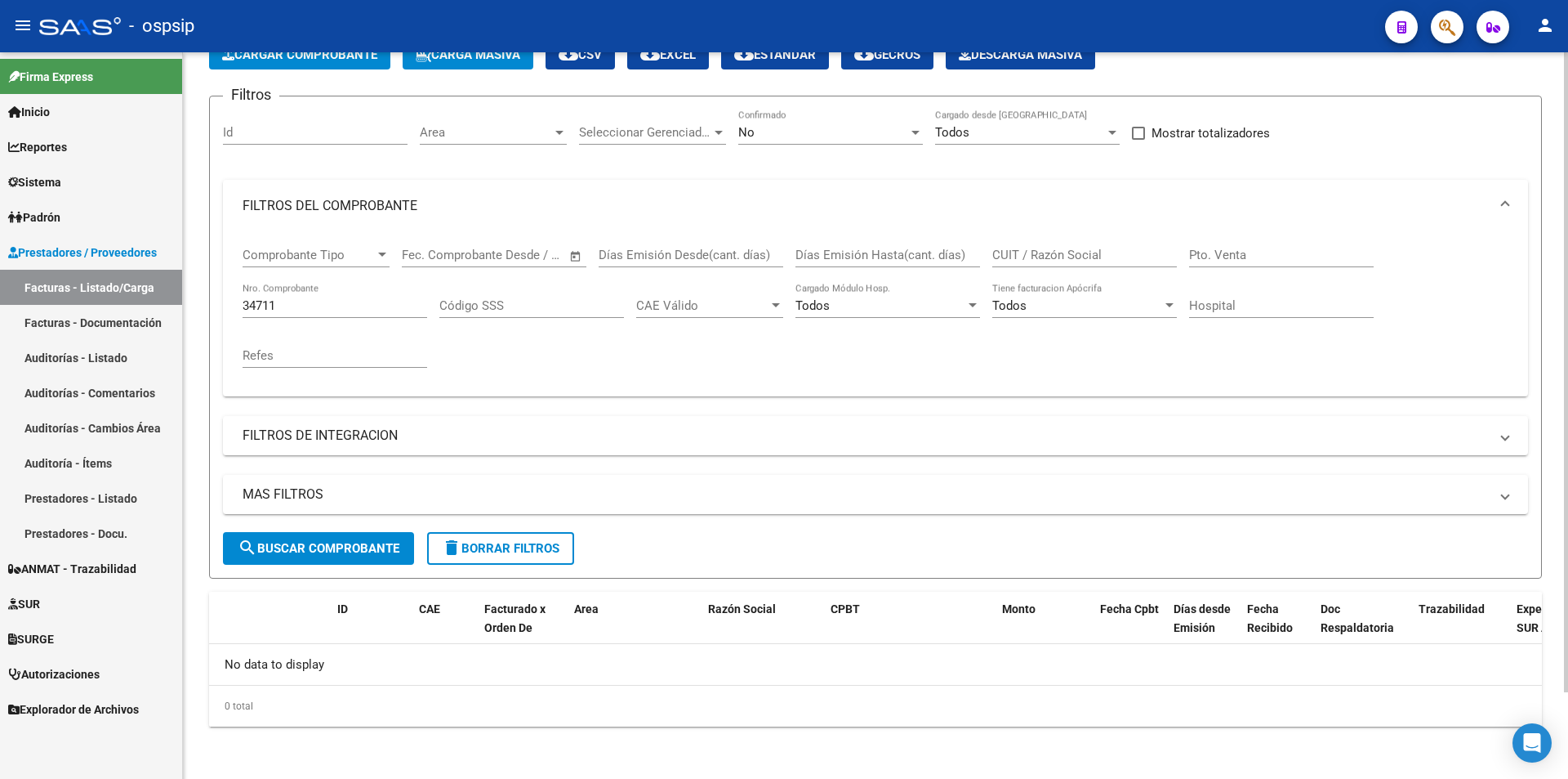
click at [368, 297] on div "34711 Nro. Comprobante" at bounding box center [334, 300] width 184 height 35
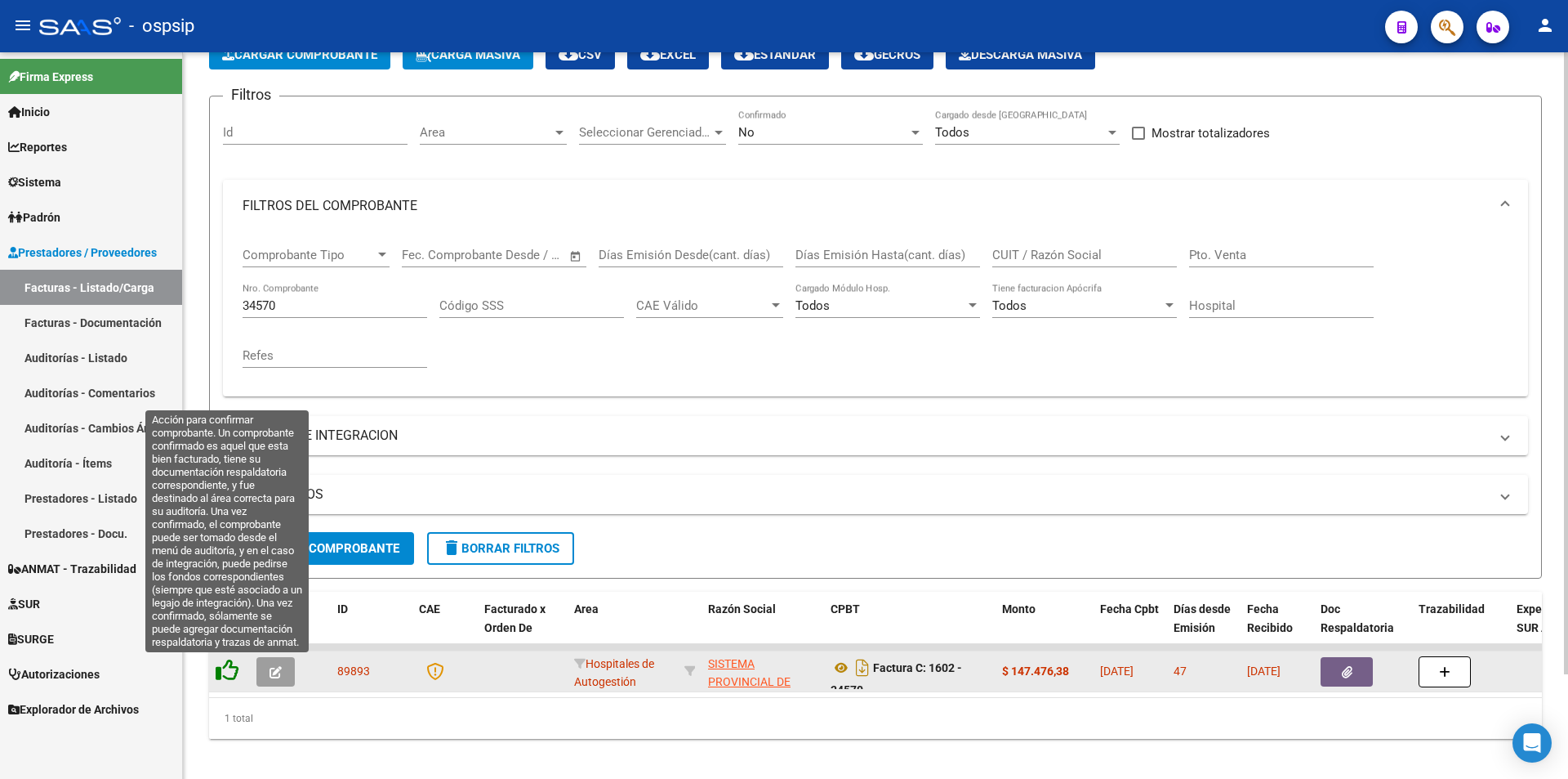
click at [228, 667] on icon at bounding box center [226, 670] width 23 height 23
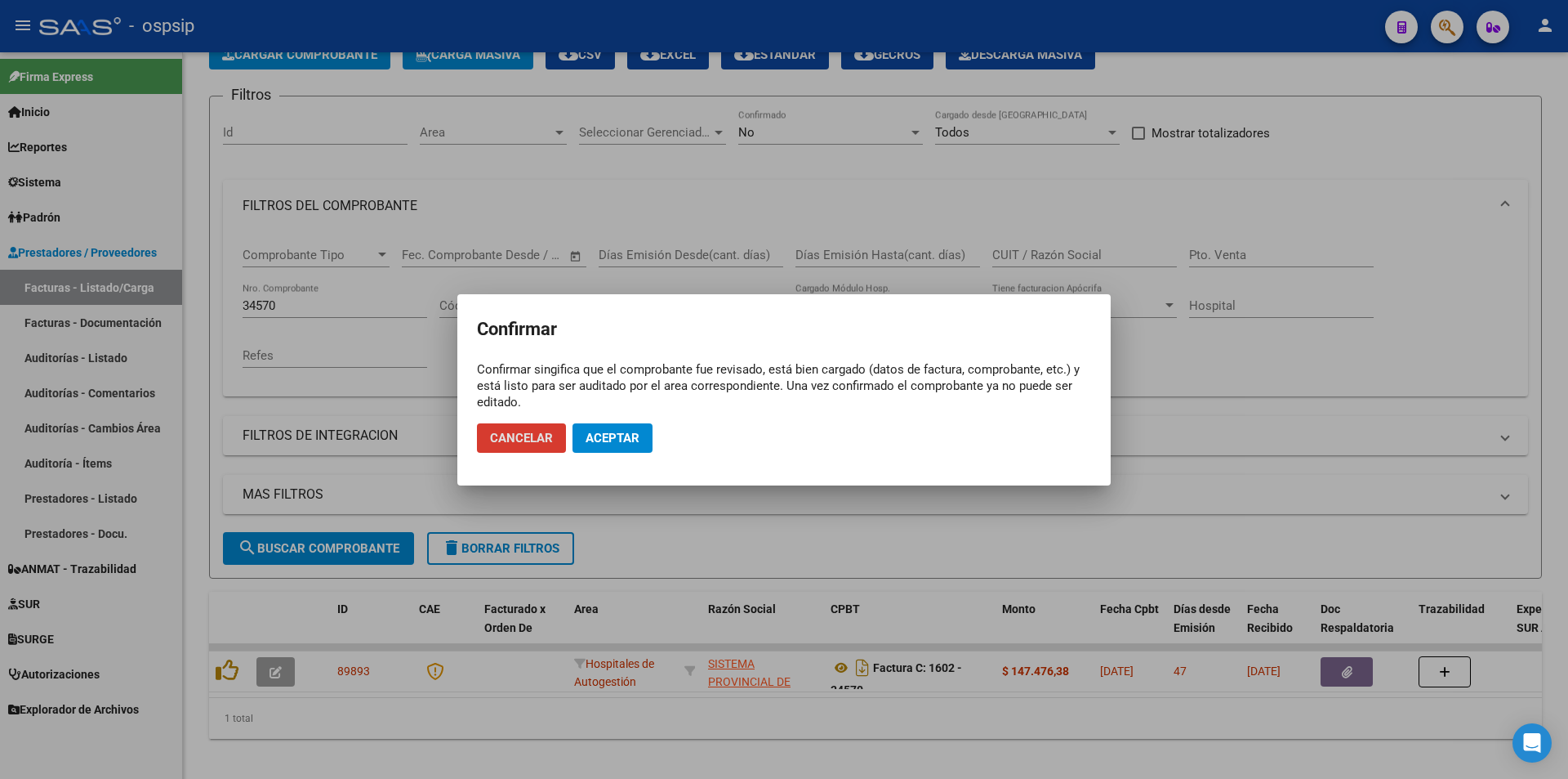
click at [611, 431] on span "Aceptar" at bounding box center [612, 437] width 54 height 14
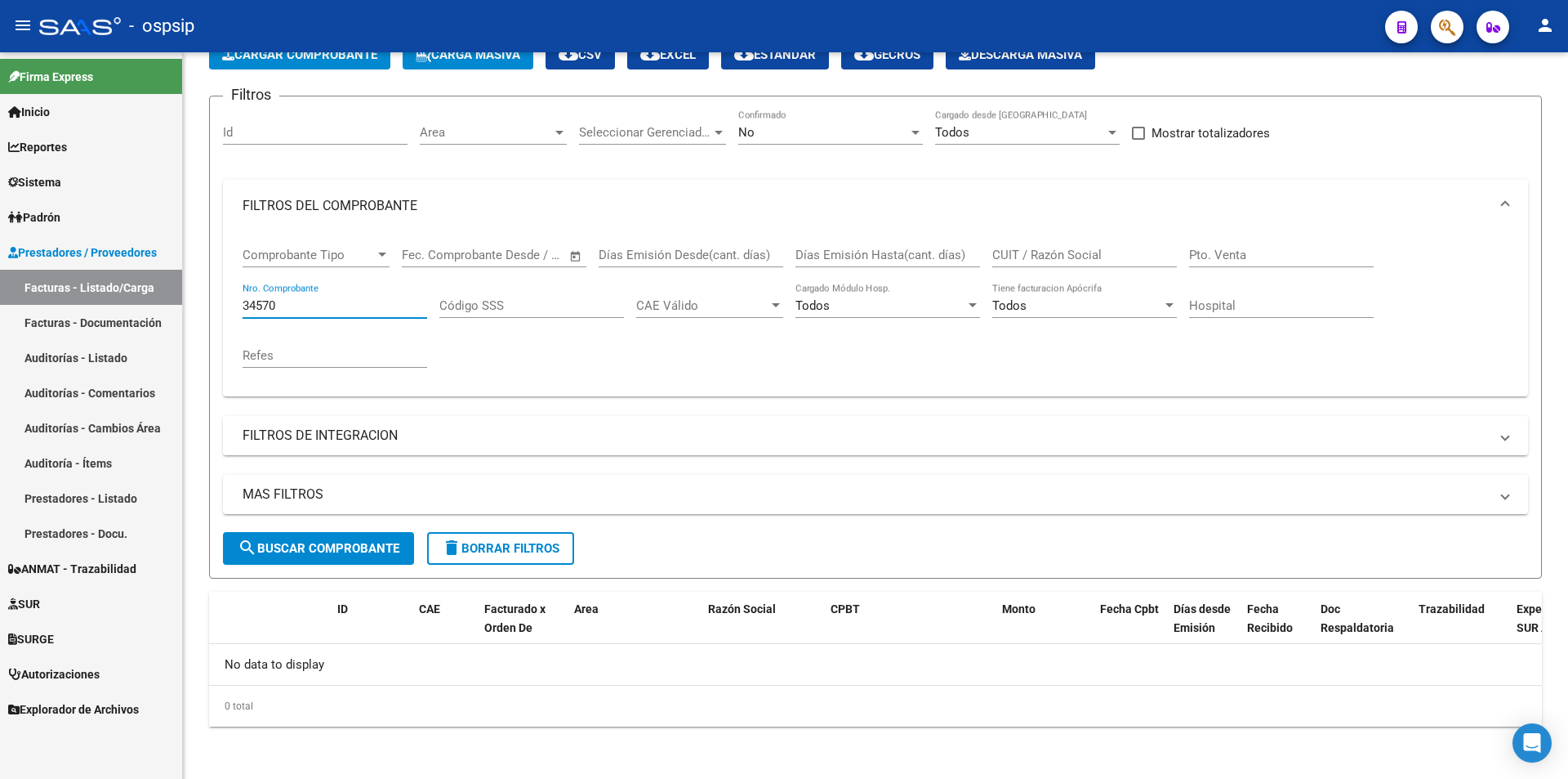
drag, startPoint x: 309, startPoint y: 308, endPoint x: 77, endPoint y: 306, distance: 232.0
click at [77, 306] on mat-sidenav-container "Firma Express Inicio Calendario SSS Instructivos Contacto OS Reportes Egresos D…" at bounding box center [784, 415] width 1568 height 726
type input "4"
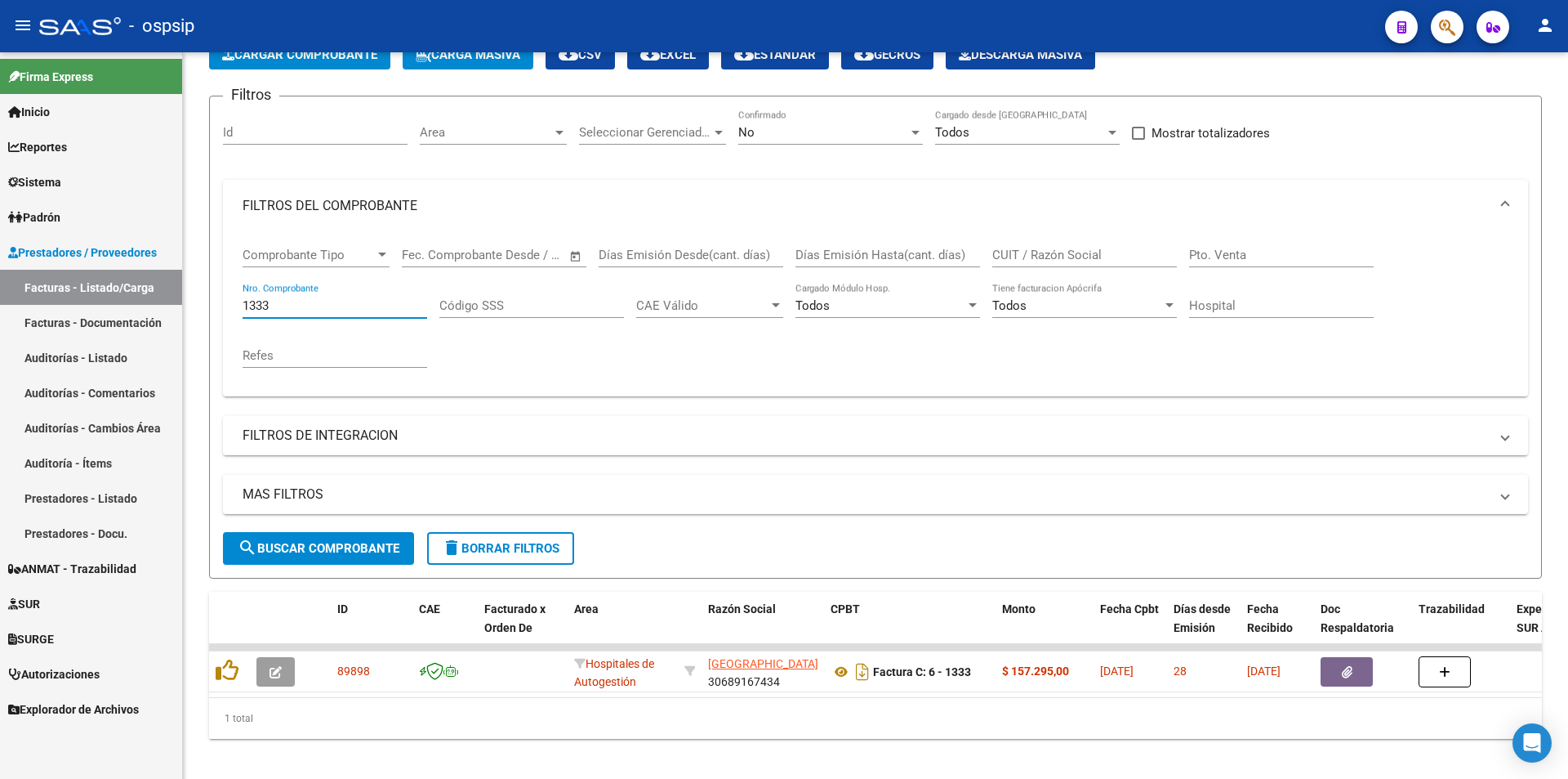
type input "1333"
drag, startPoint x: 1164, startPoint y: 612, endPoint x: 1208, endPoint y: 632, distance: 48.3
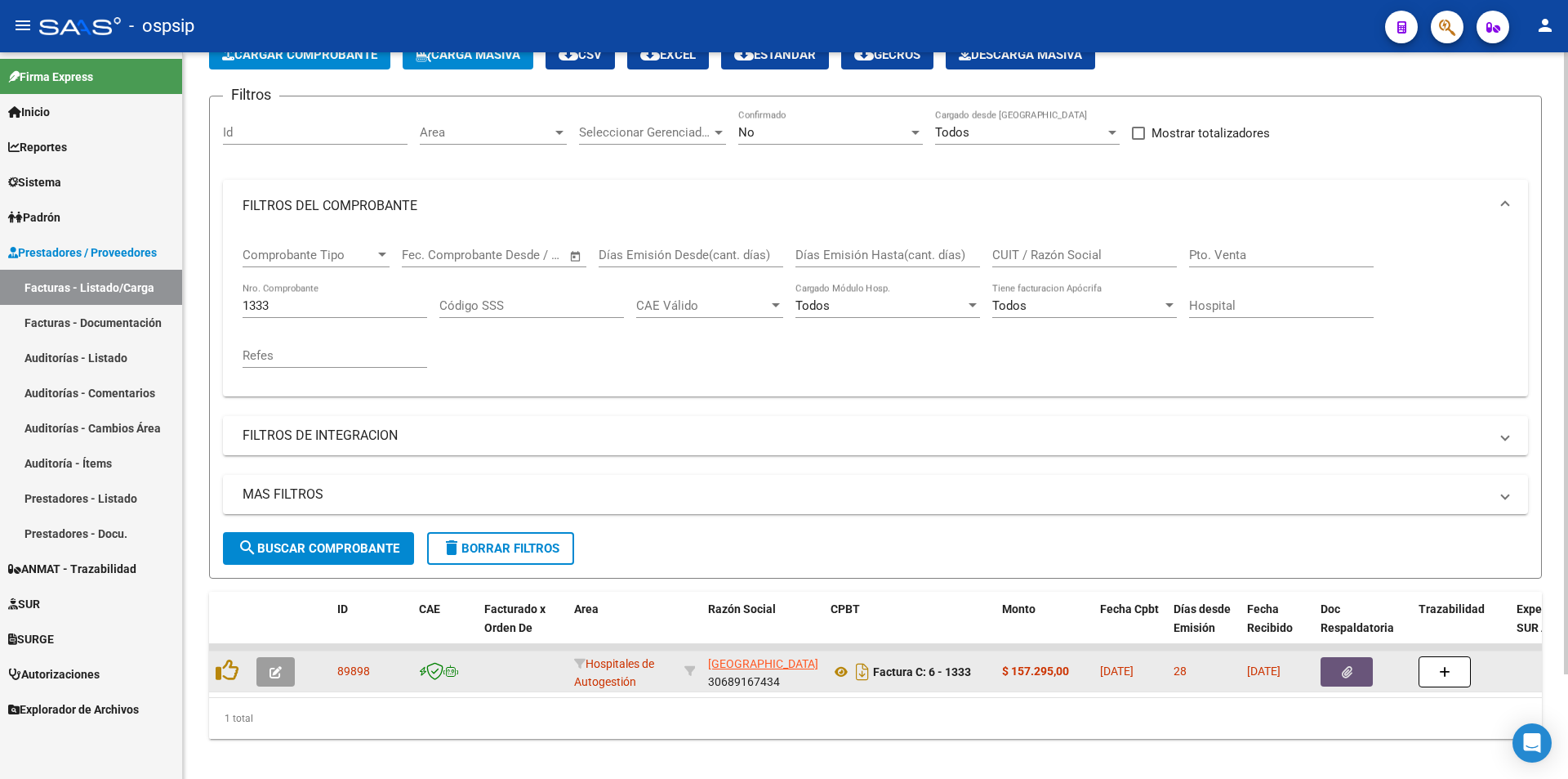
click at [1360, 679] on button "button" at bounding box center [1346, 671] width 52 height 29
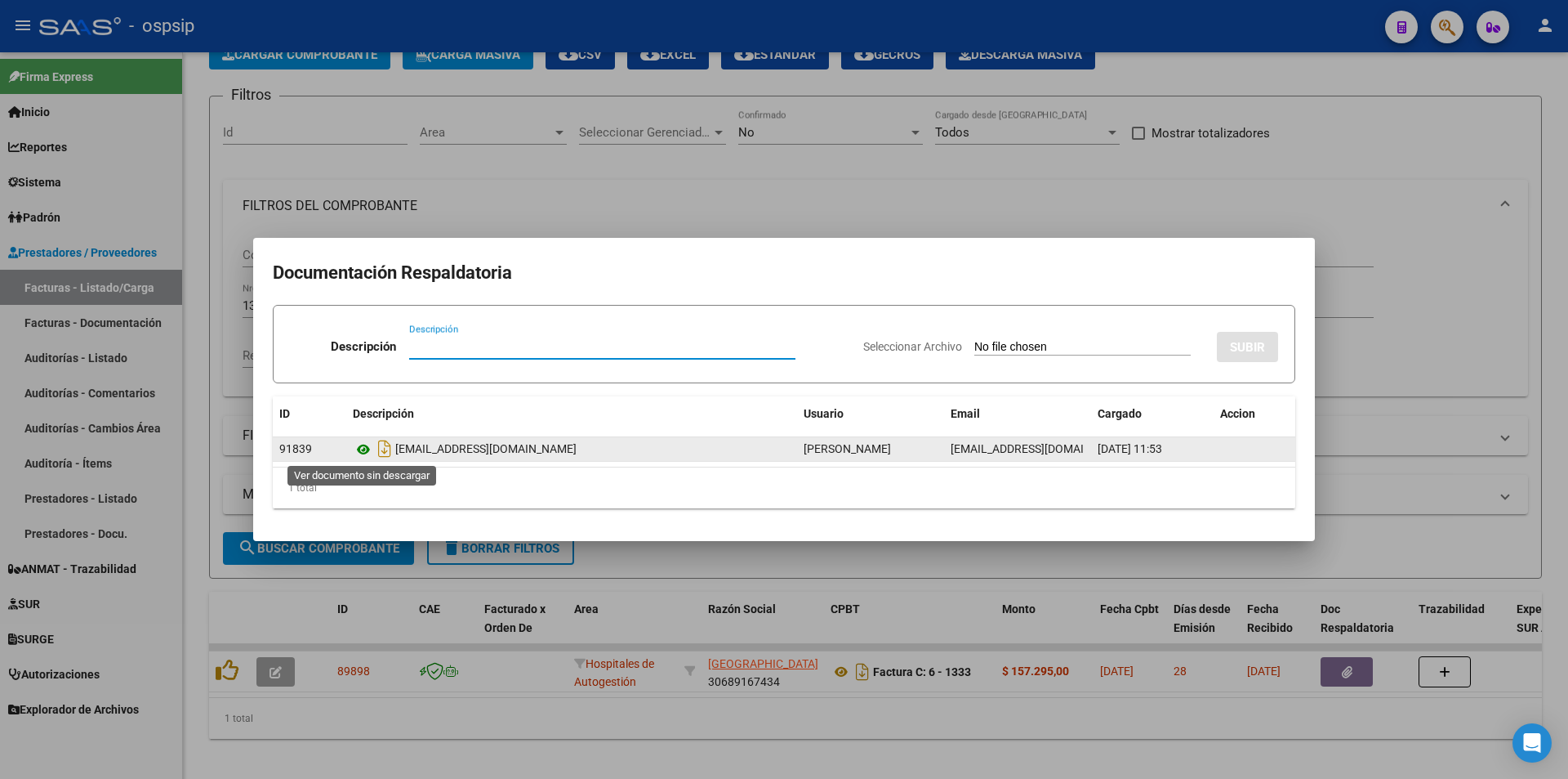
click at [372, 453] on icon at bounding box center [363, 449] width 21 height 19
